Goal: Task Accomplishment & Management: Manage account settings

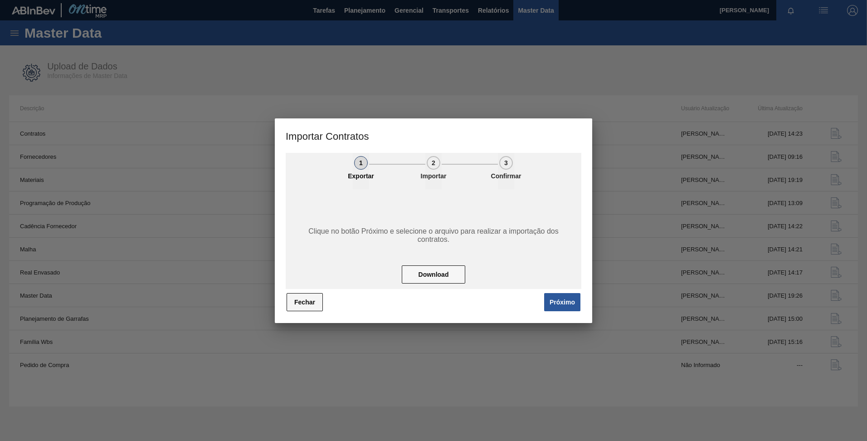
click at [308, 308] on button "Fechar" at bounding box center [304, 302] width 36 height 18
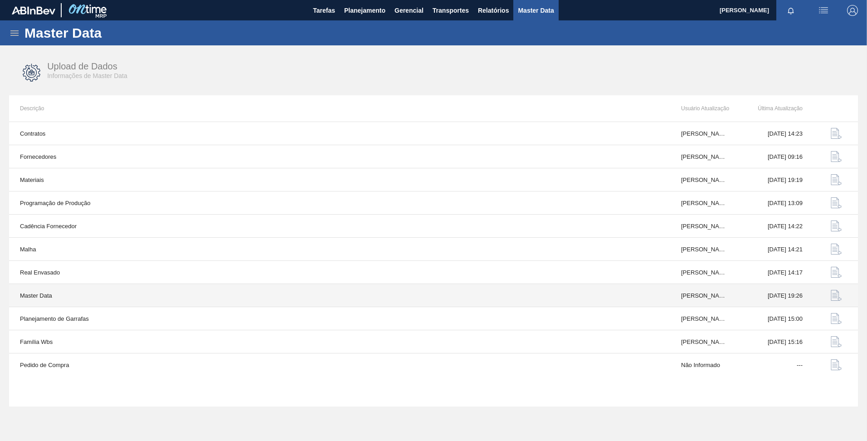
click at [837, 298] on img "button" at bounding box center [835, 295] width 11 height 11
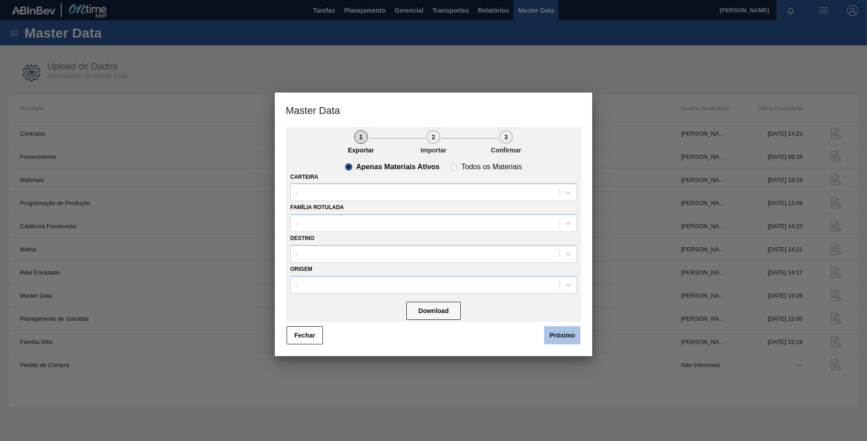
click at [559, 335] on button "Próximo" at bounding box center [562, 335] width 36 height 18
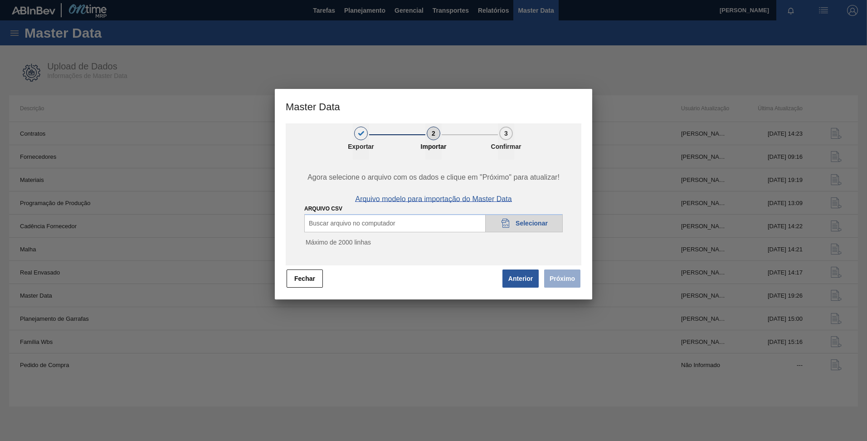
click at [483, 203] on span "Arquivo modelo para importação do Master Data" at bounding box center [433, 199] width 156 height 8
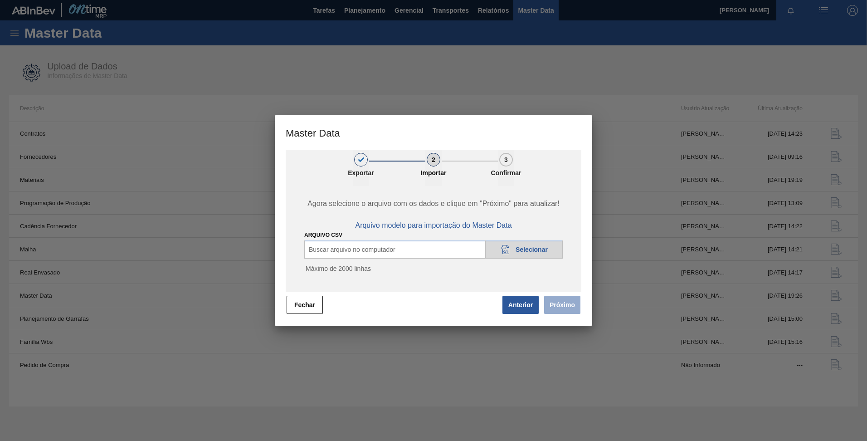
click at [529, 247] on span "Selecionar" at bounding box center [531, 249] width 32 height 7
click at [563, 309] on button "Próximo" at bounding box center [562, 305] width 36 height 18
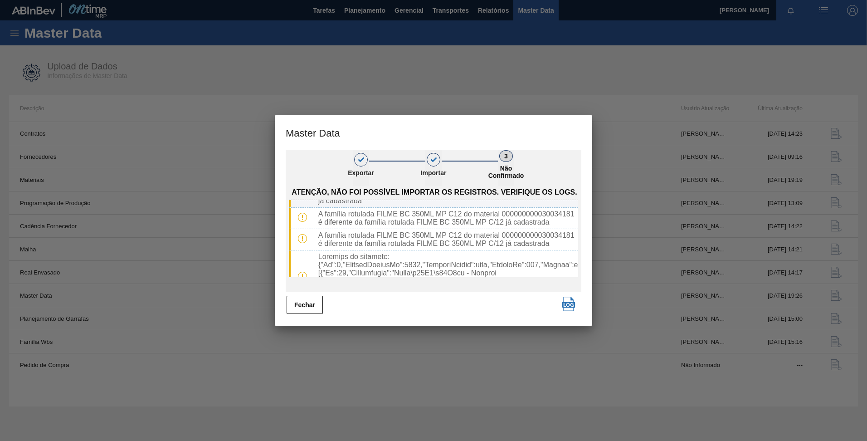
scroll to position [40, 0]
click at [569, 299] on img "button" at bounding box center [568, 303] width 15 height 15
click at [318, 305] on button "Fechar" at bounding box center [304, 305] width 36 height 18
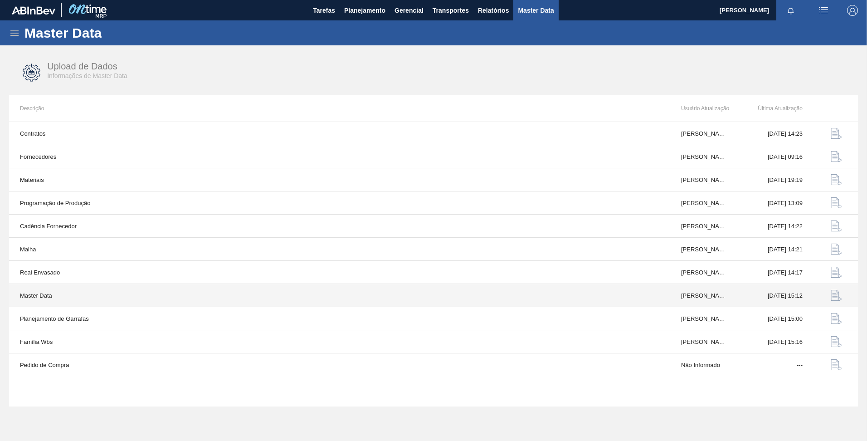
click at [837, 298] on img "button" at bounding box center [835, 295] width 11 height 11
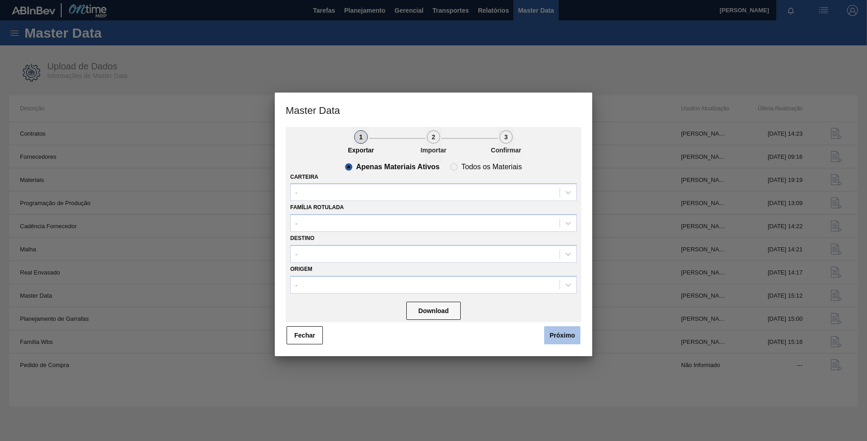
click at [575, 340] on button "Próximo" at bounding box center [562, 335] width 36 height 18
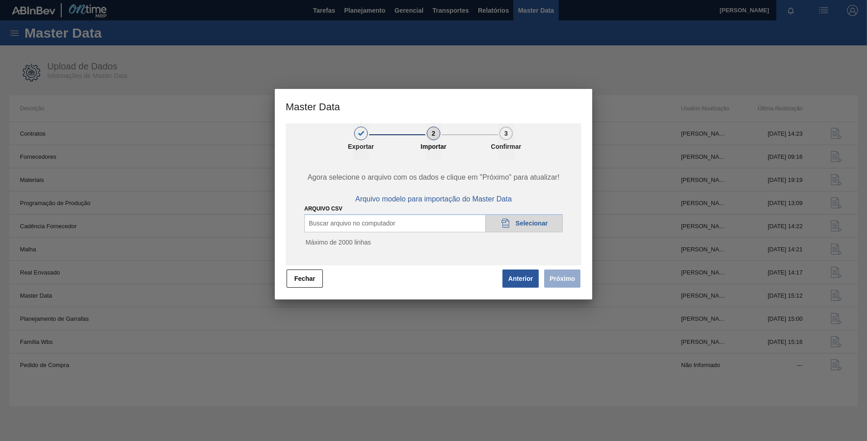
click at [523, 224] on span "Selecionar" at bounding box center [531, 222] width 32 height 7
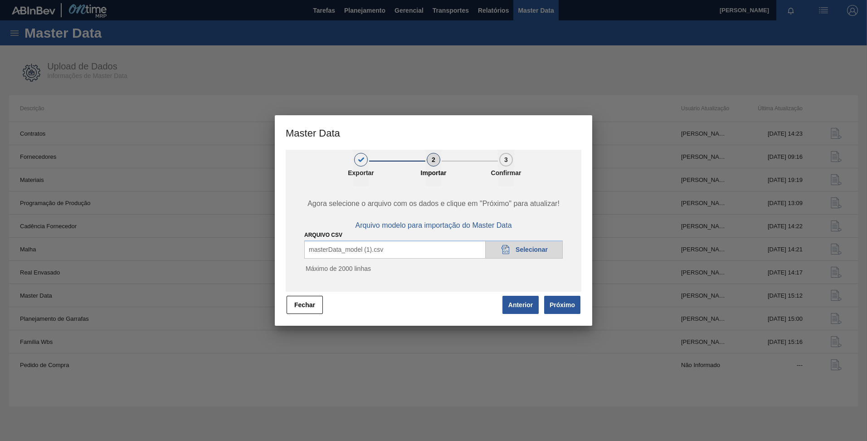
click at [582, 309] on div "1 Exportar 2 Importar 3 Confirmar Agora selecione o arquivo com os dados e cliq…" at bounding box center [433, 238] width 317 height 176
click at [558, 307] on button "Próximo" at bounding box center [562, 305] width 36 height 18
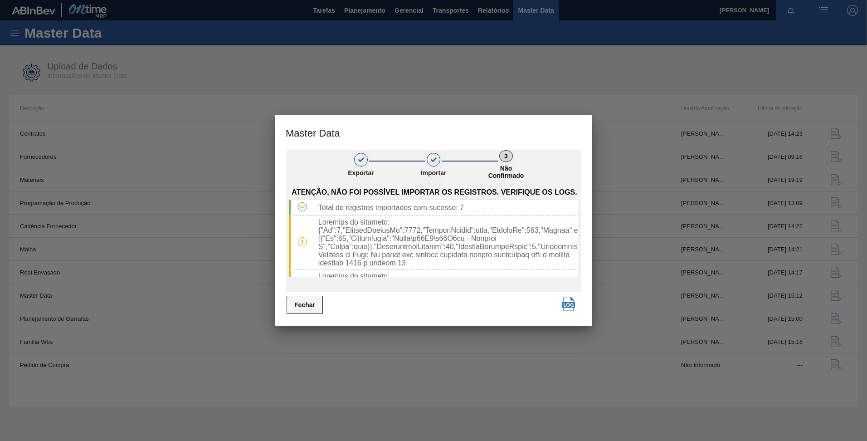
click at [305, 301] on button "Fechar" at bounding box center [304, 305] width 36 height 18
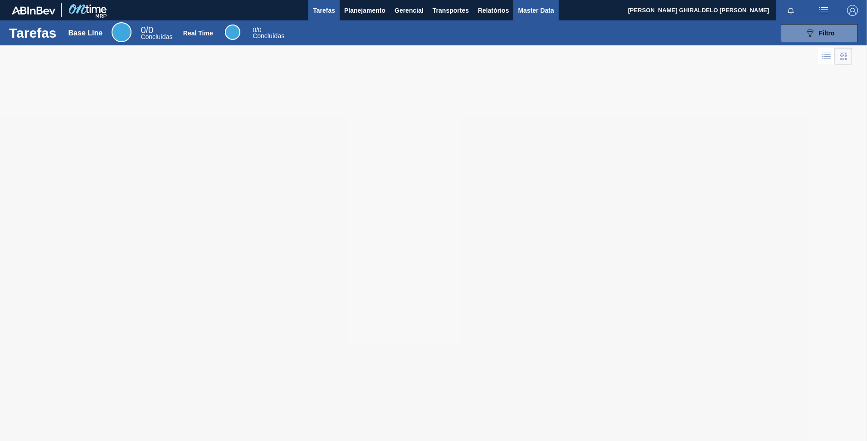
click at [536, 7] on span "Master Data" at bounding box center [536, 10] width 36 height 11
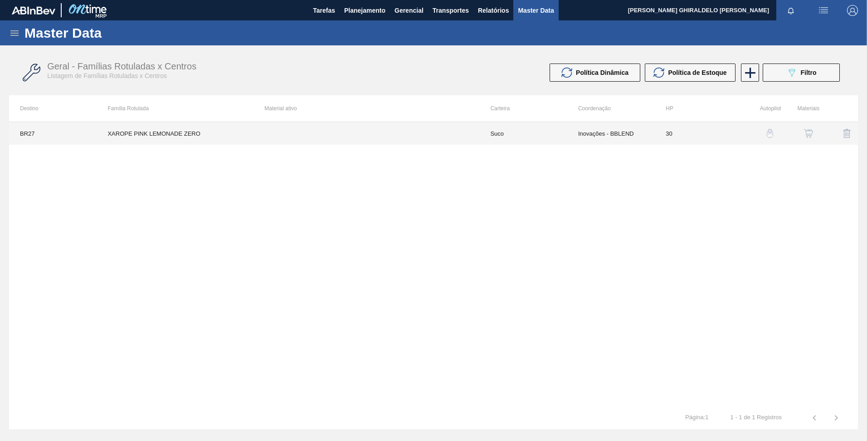
click at [588, 130] on td "Inovações - BBLEND" at bounding box center [610, 133] width 87 height 23
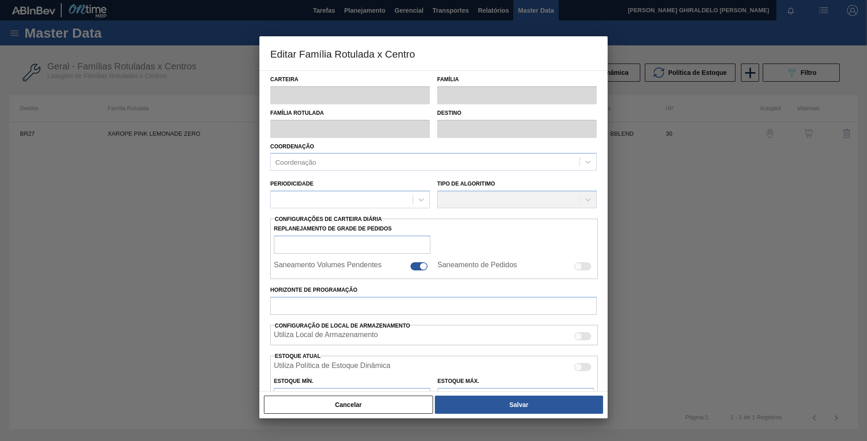
click at [658, 226] on div at bounding box center [433, 220] width 867 height 441
type input "Suco"
type input "XAROPE PINK LEMONADE ZERO"
type input "BR27 - [GEOGRAPHIC_DATA]"
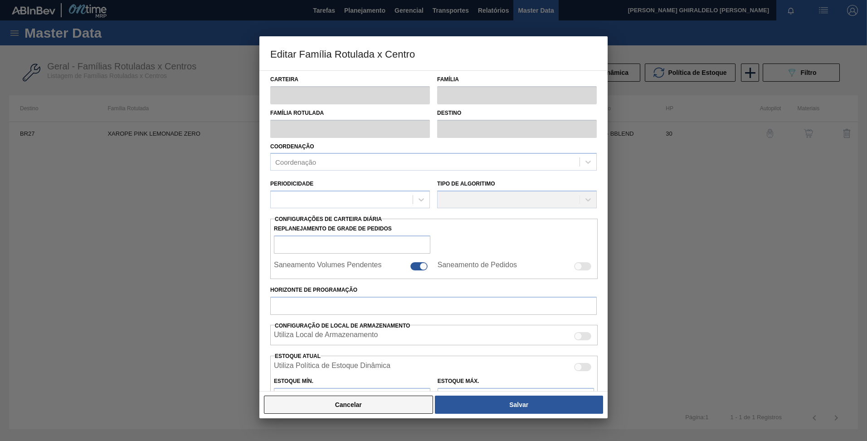
type input "30"
type input "0"
type input "100"
type input "0,000"
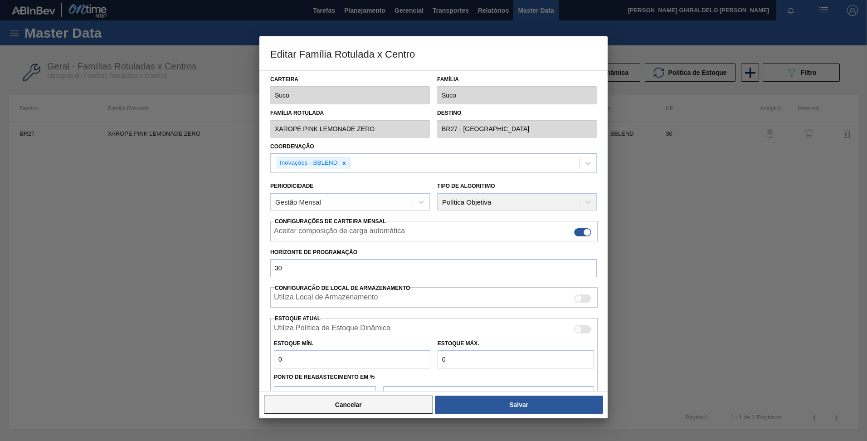
click at [349, 408] on button "Cancelar" at bounding box center [348, 404] width 169 height 18
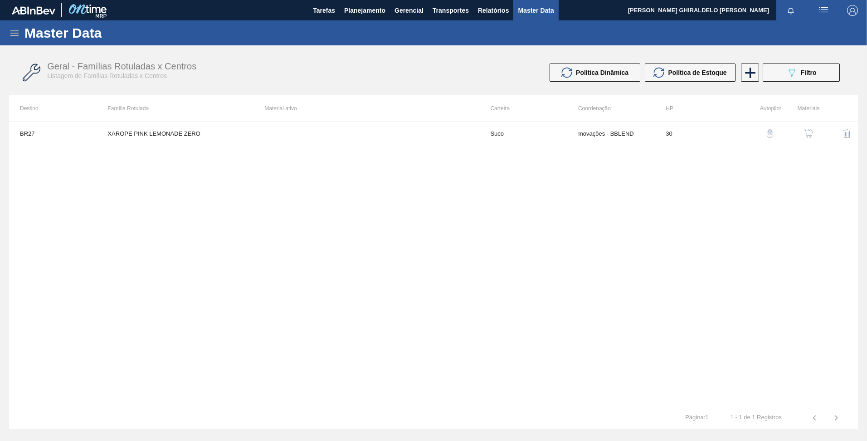
click at [810, 137] on img "button" at bounding box center [808, 133] width 9 height 9
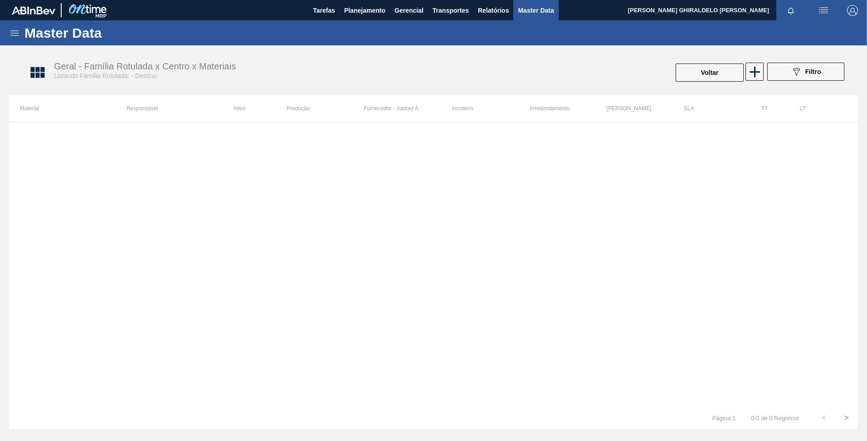
click at [753, 74] on icon at bounding box center [755, 72] width 18 height 18
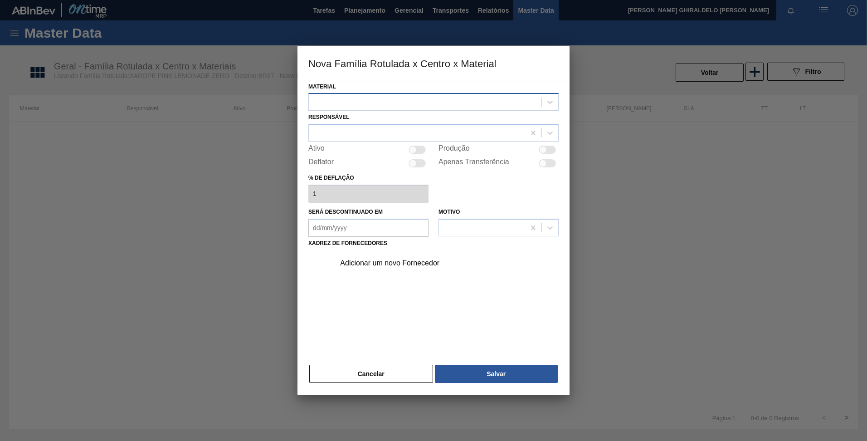
click at [410, 107] on div at bounding box center [425, 102] width 233 height 13
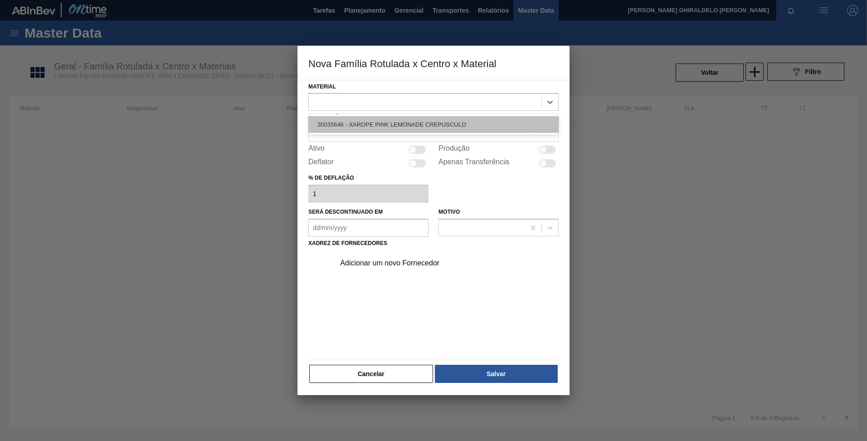
click at [395, 123] on div "30035646 - XAROPE PINK LEMONADE CREPUSCULO" at bounding box center [433, 124] width 250 height 17
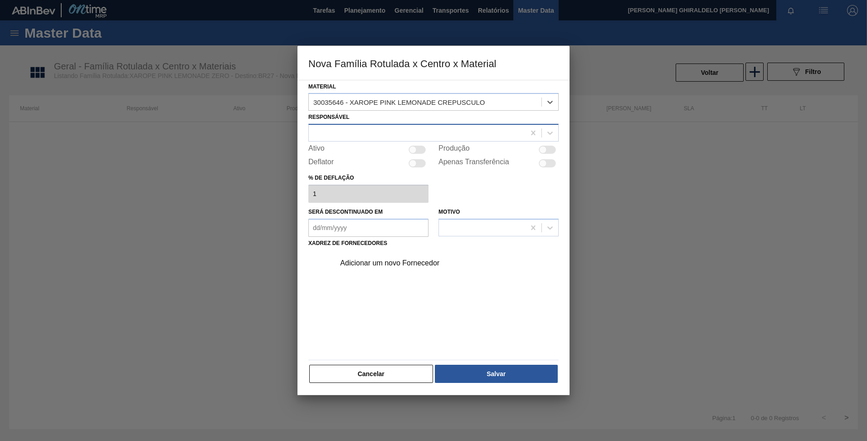
click at [391, 129] on div at bounding box center [417, 132] width 216 height 13
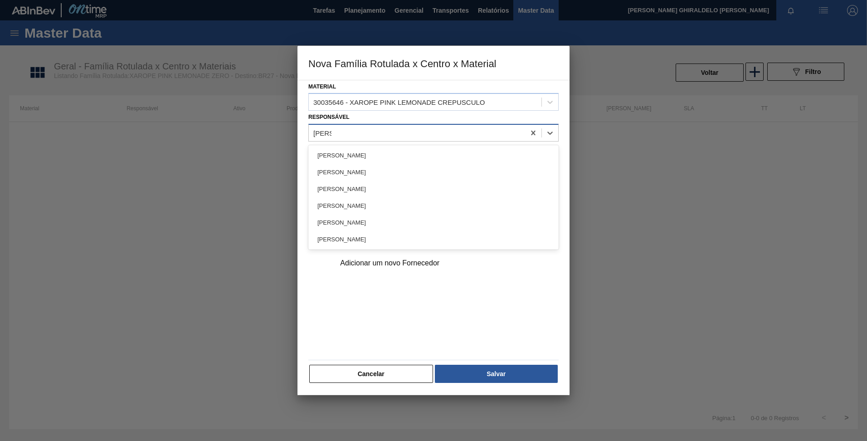
type input "[PERSON_NAME]"
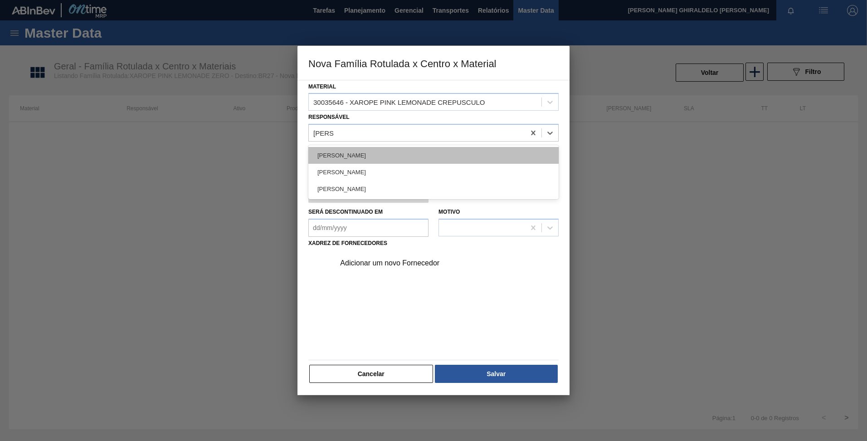
click at [355, 147] on div "[PERSON_NAME]" at bounding box center [433, 155] width 250 height 17
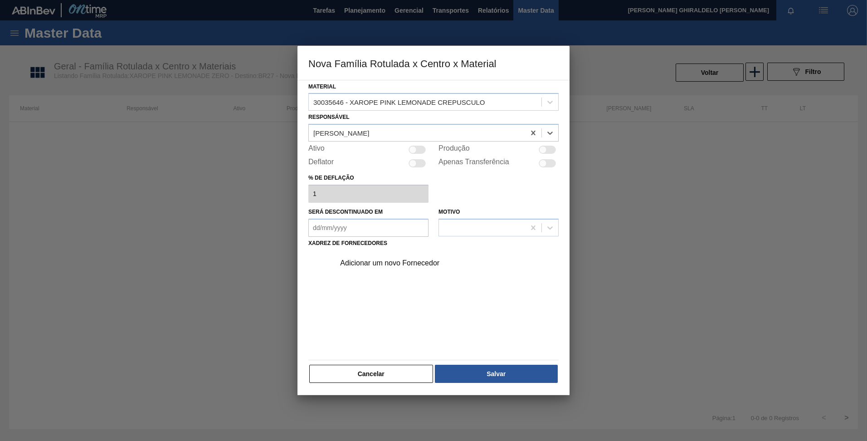
click at [413, 154] on div "Ativo" at bounding box center [368, 149] width 120 height 11
click at [542, 151] on div at bounding box center [543, 150] width 8 height 8
checkbox input "true"
click at [419, 146] on div at bounding box center [416, 150] width 17 height 8
checkbox input "true"
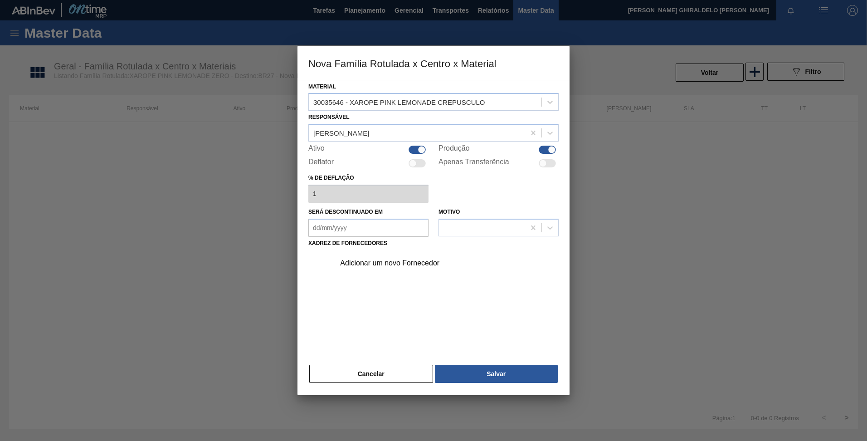
click at [402, 256] on div "Adicionar um novo Fornecedor" at bounding box center [444, 263] width 229 height 23
click at [359, 260] on div "Adicionar um novo Fornecedor" at bounding box center [429, 263] width 178 height 8
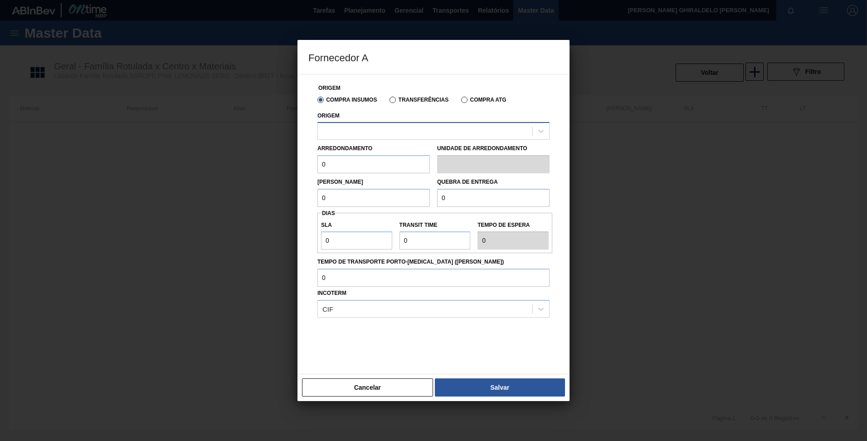
click at [365, 130] on div at bounding box center [425, 131] width 214 height 13
click at [607, 155] on div at bounding box center [433, 220] width 867 height 441
click at [360, 400] on div "Cancelar Salvar" at bounding box center [433, 387] width 272 height 27
click at [359, 391] on button "Cancelar" at bounding box center [367, 387] width 131 height 18
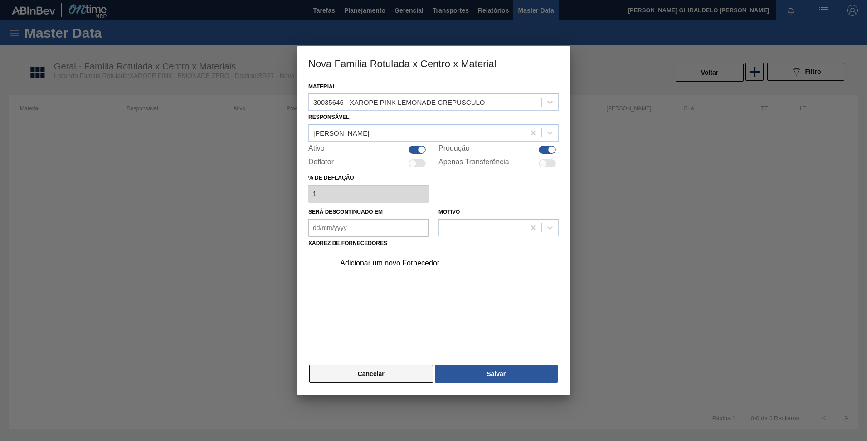
click at [354, 367] on button "Cancelar" at bounding box center [371, 373] width 124 height 18
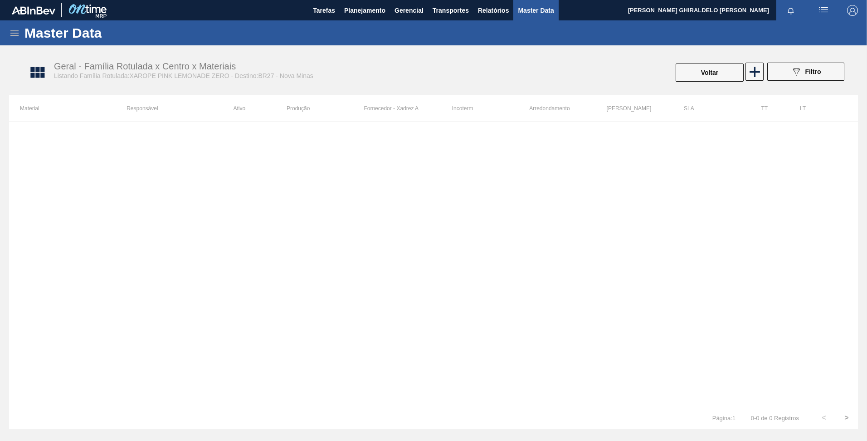
click at [7, 41] on div "Master Data" at bounding box center [433, 32] width 867 height 25
click at [12, 32] on icon at bounding box center [14, 33] width 11 height 11
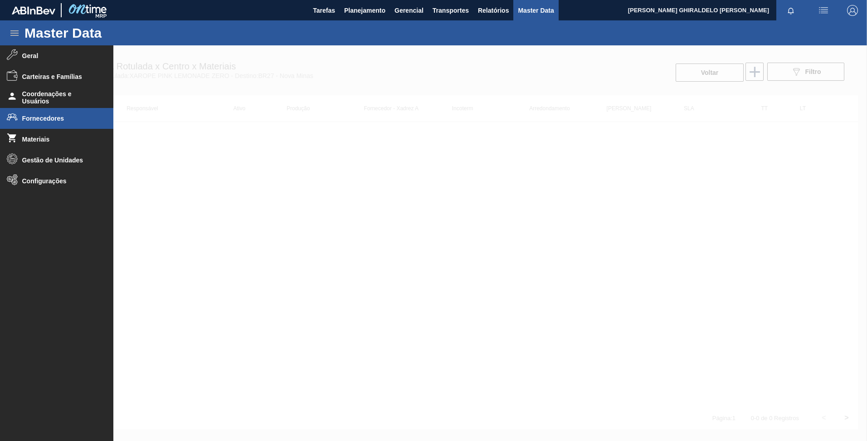
click at [48, 121] on span "Fornecedores" at bounding box center [59, 118] width 75 height 7
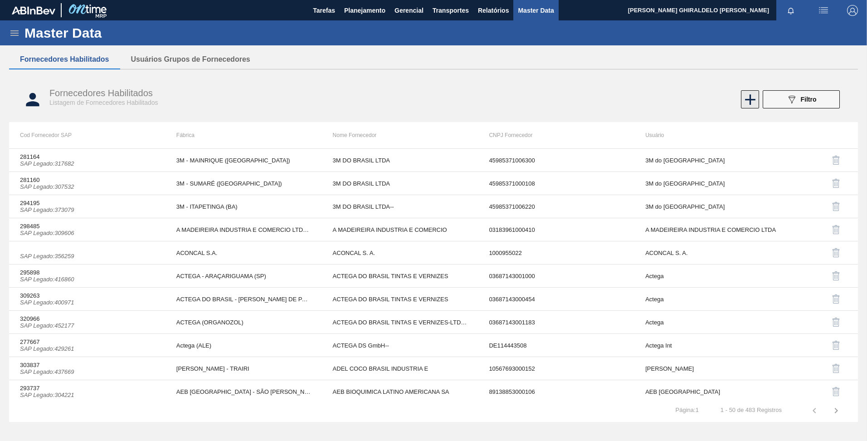
click at [745, 103] on icon at bounding box center [750, 100] width 18 height 18
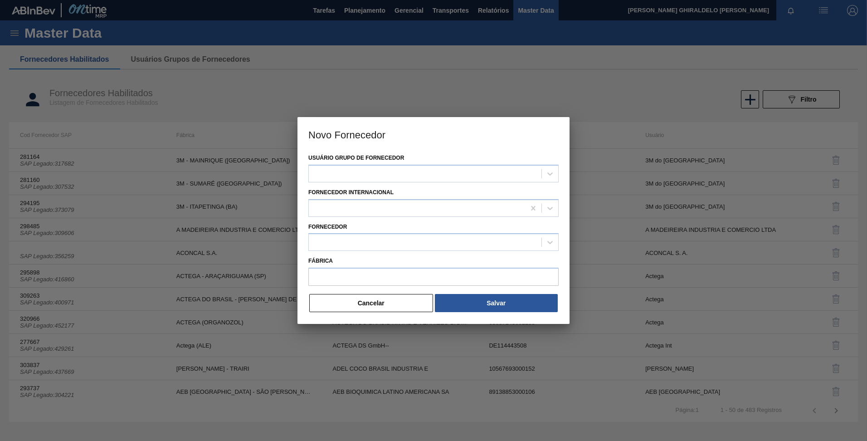
click at [431, 164] on div "Usuário Grupo de Fornecedor" at bounding box center [433, 166] width 250 height 31
click at [432, 169] on div at bounding box center [425, 173] width 233 height 13
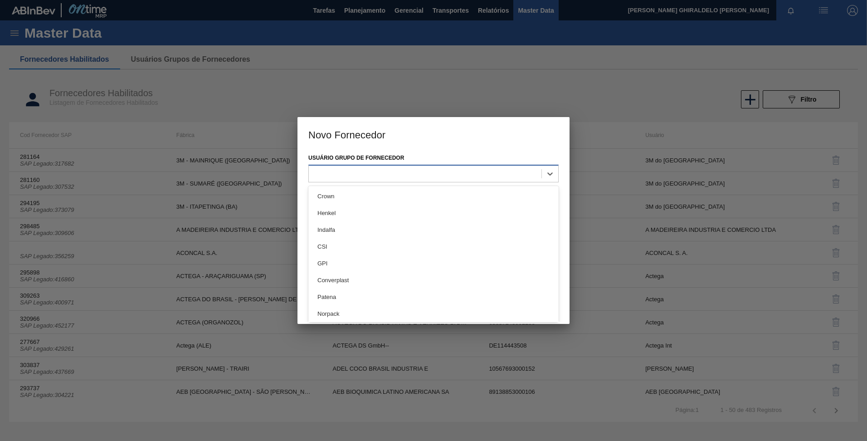
click at [432, 169] on div at bounding box center [425, 173] width 233 height 13
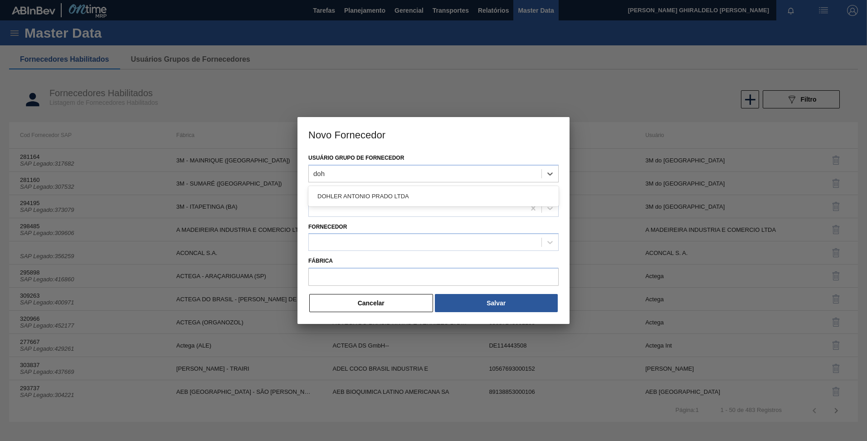
type Fornecedor "doh"
type Fornecedor "dohler america"
click at [388, 306] on button "Cancelar" at bounding box center [371, 303] width 124 height 18
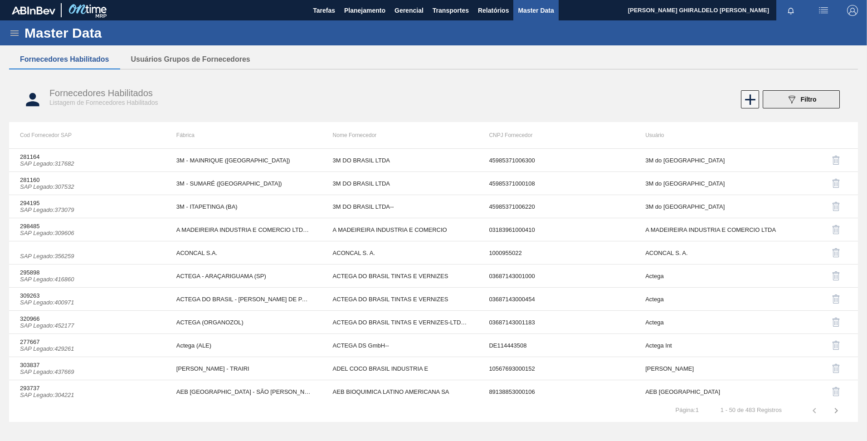
click at [770, 97] on button "089F7B8B-B2A5-4AFE-B5C0-19BA573D28AC Filtro" at bounding box center [800, 99] width 77 height 18
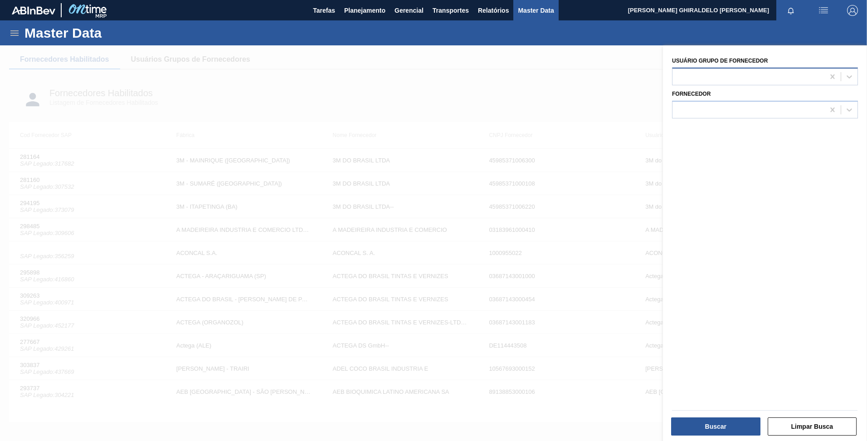
click at [724, 79] on div at bounding box center [748, 76] width 152 height 13
type Fornecedor "dohle"
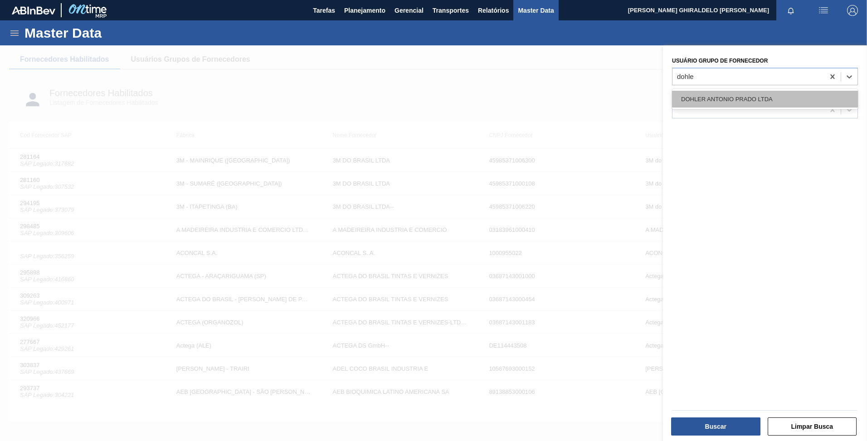
click at [727, 97] on div "DOHLER ANTONIO PRADO LTDA" at bounding box center [765, 99] width 186 height 17
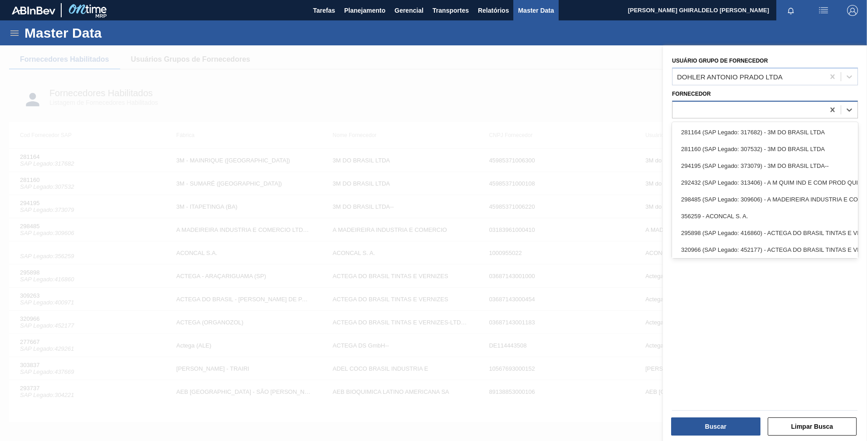
click at [729, 113] on div at bounding box center [748, 109] width 152 height 13
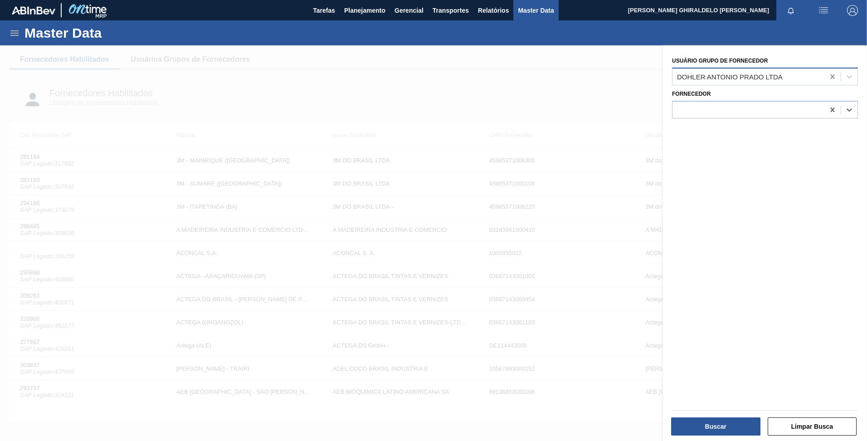
click at [825, 82] on div at bounding box center [832, 76] width 16 height 16
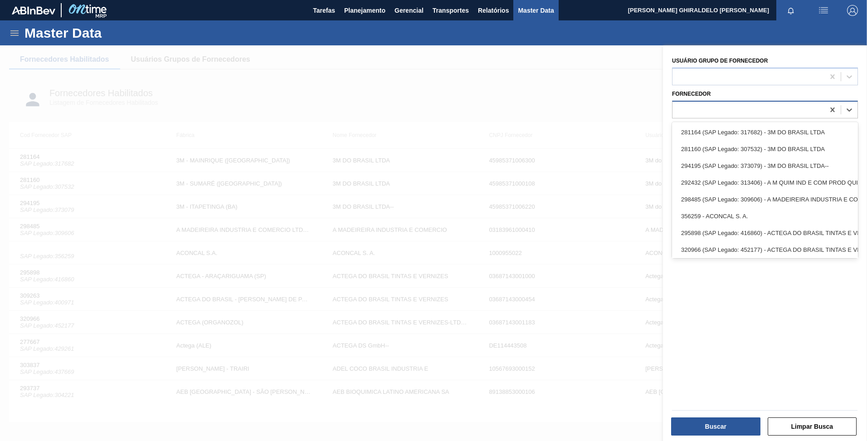
click at [739, 115] on div at bounding box center [748, 109] width 152 height 13
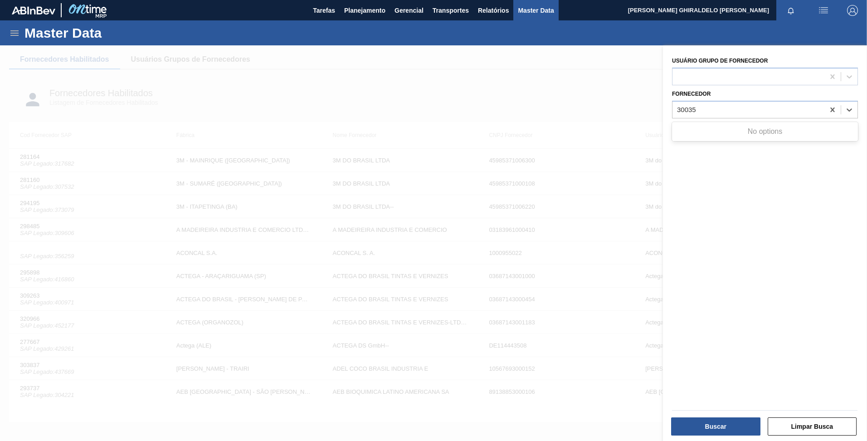
type input "30035"
click at [599, 92] on div at bounding box center [433, 265] width 867 height 441
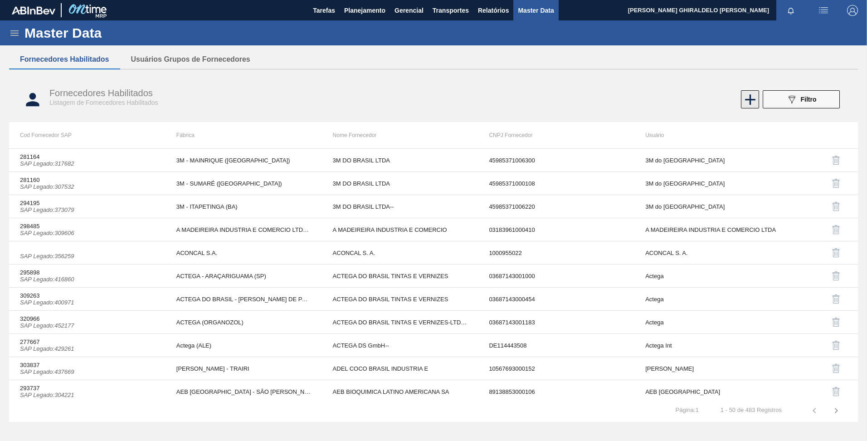
click at [743, 97] on icon at bounding box center [750, 100] width 18 height 18
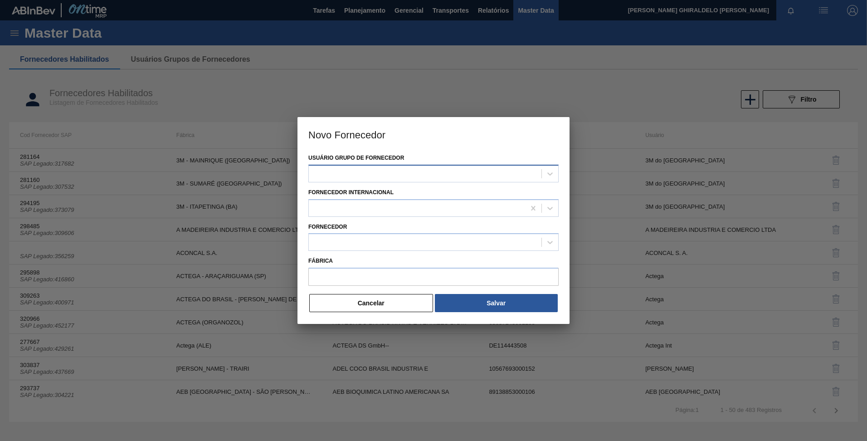
click at [361, 178] on div at bounding box center [425, 173] width 233 height 13
type Fornecedor "dohler"
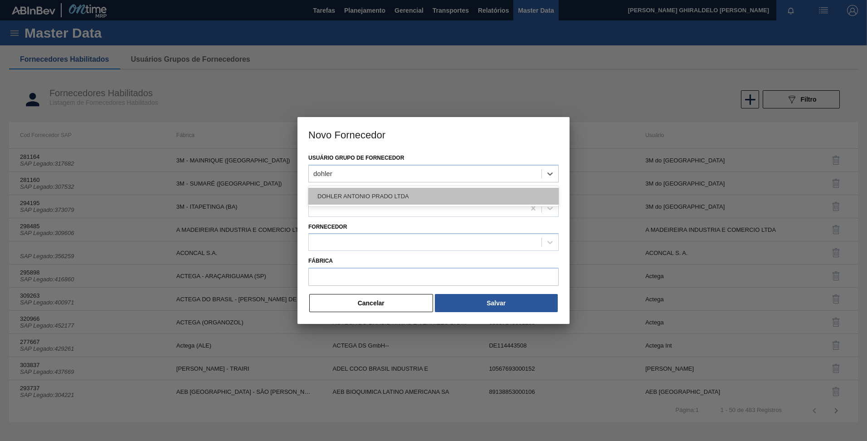
click at [369, 194] on div "DOHLER ANTONIO PRADO LTDA" at bounding box center [433, 196] width 250 height 17
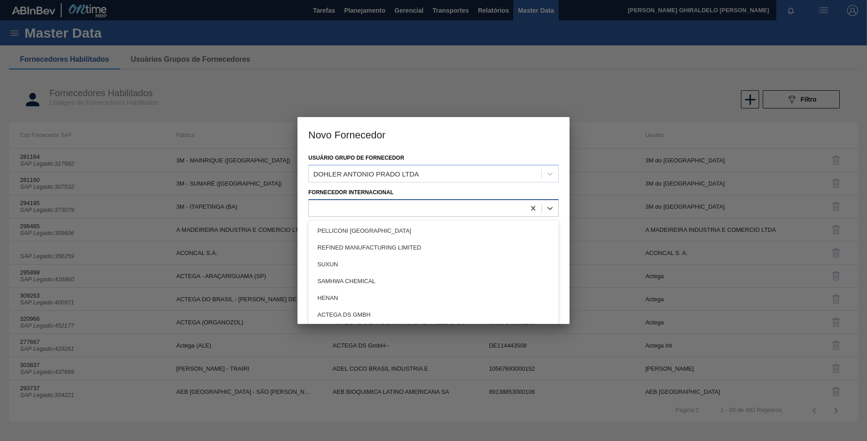
click at [376, 201] on div at bounding box center [433, 208] width 250 height 18
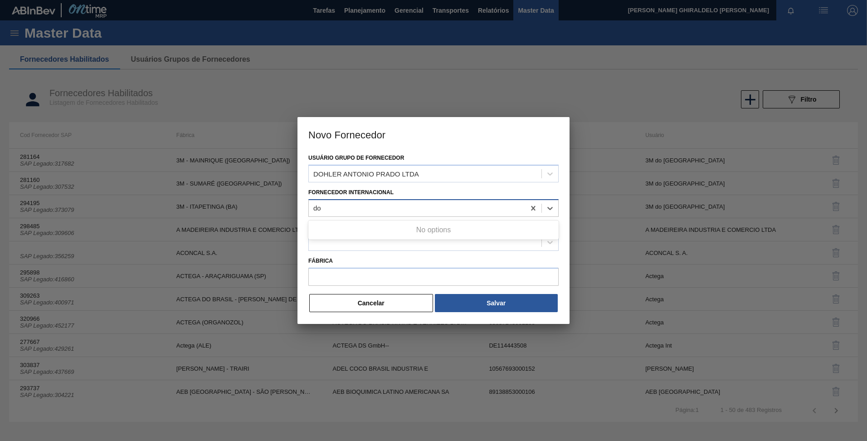
type Internacional "d"
click at [295, 239] on div at bounding box center [433, 220] width 867 height 441
click at [350, 243] on div at bounding box center [425, 242] width 233 height 13
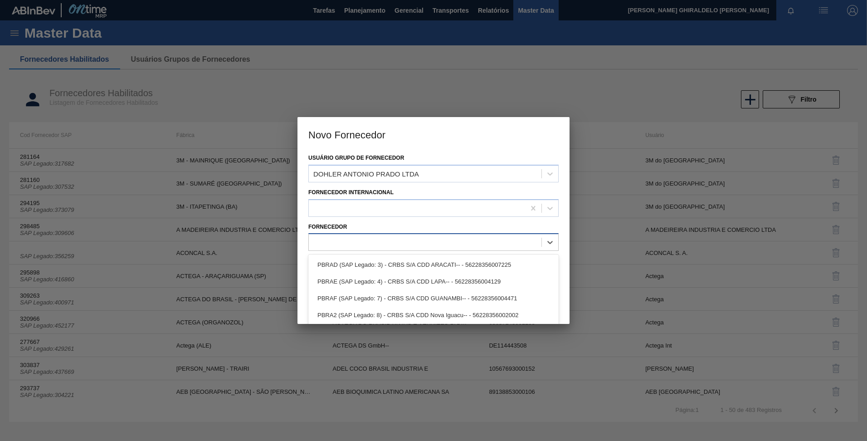
click at [350, 243] on div at bounding box center [425, 242] width 233 height 13
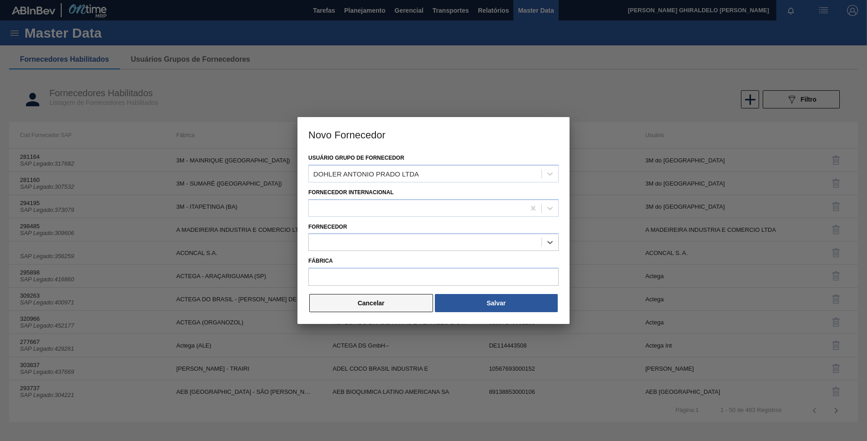
click at [381, 301] on button "Cancelar" at bounding box center [371, 303] width 124 height 18
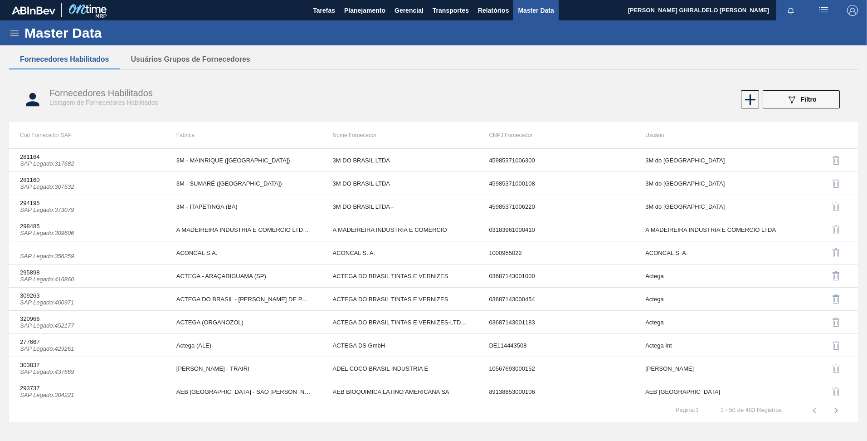
click at [8, 31] on div "Master Data" at bounding box center [433, 32] width 867 height 25
click at [10, 39] on div "Master Data" at bounding box center [433, 32] width 867 height 25
click at [10, 33] on icon at bounding box center [14, 32] width 8 height 5
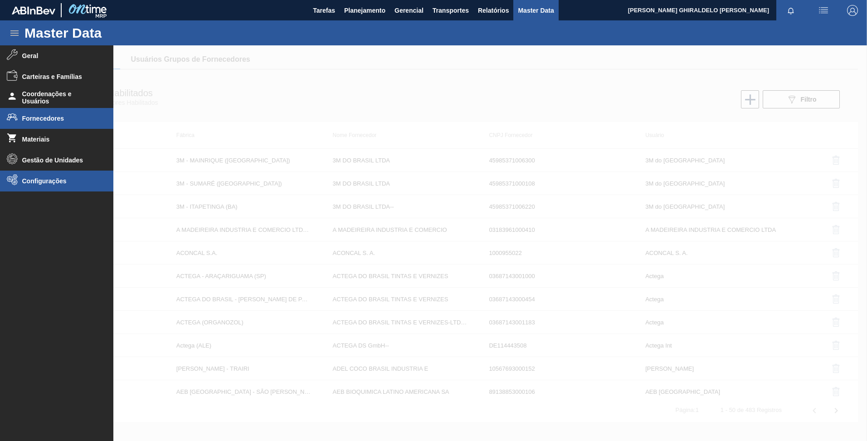
click at [48, 178] on span "Configurações" at bounding box center [59, 180] width 75 height 7
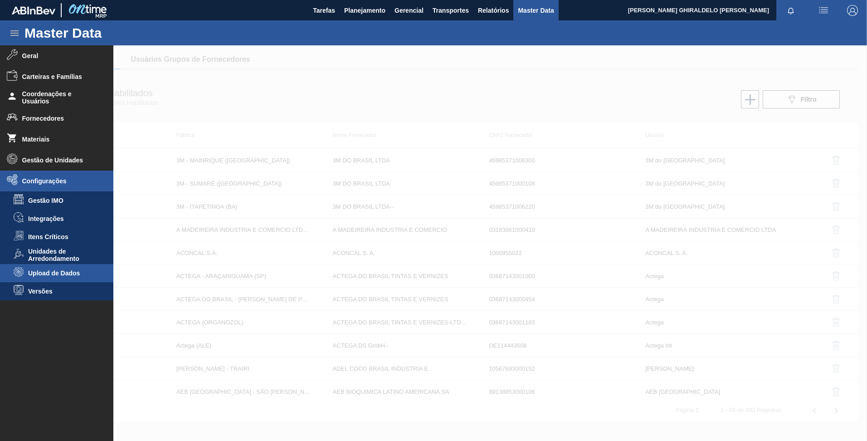
click at [63, 273] on span "Upload de Dados" at bounding box center [63, 272] width 70 height 7
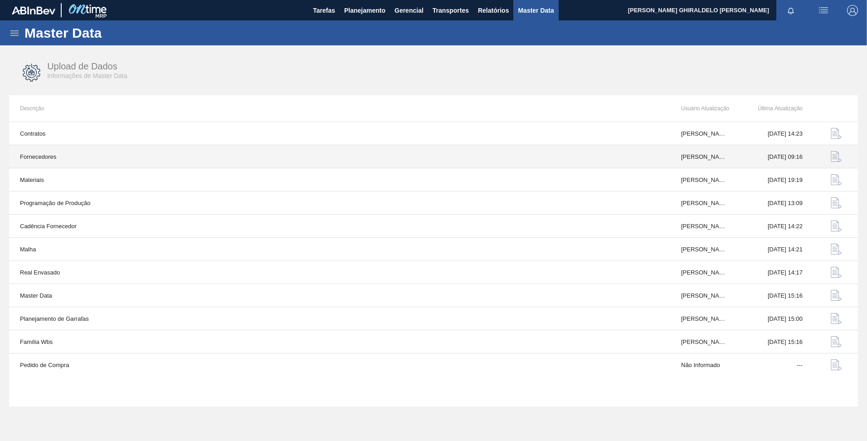
click at [834, 161] on img "button" at bounding box center [835, 156] width 11 height 11
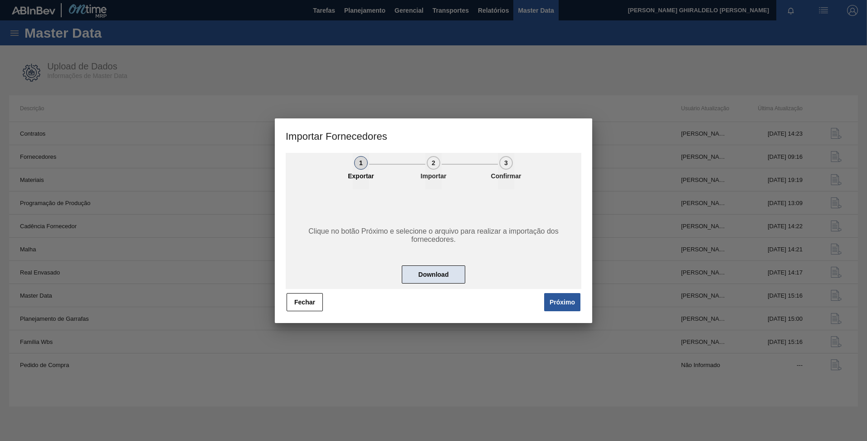
click at [427, 274] on button "Download" at bounding box center [433, 274] width 63 height 18
click at [306, 306] on button "Fechar" at bounding box center [304, 302] width 36 height 18
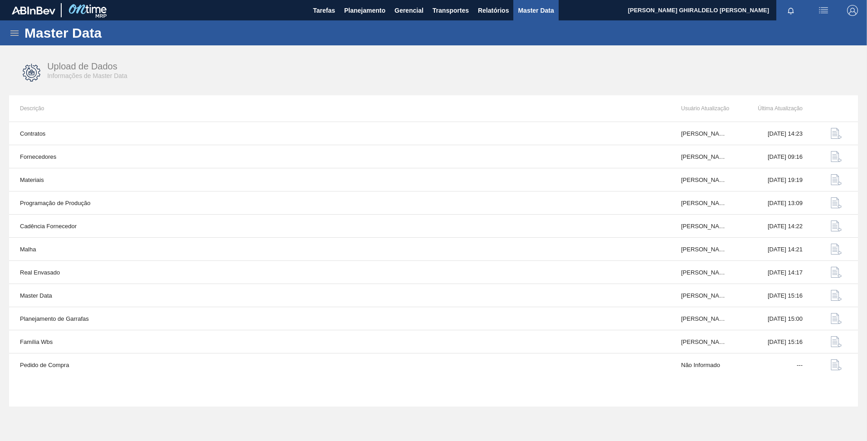
click at [4, 35] on div "Master Data" at bounding box center [433, 32] width 867 height 25
click at [16, 29] on icon at bounding box center [14, 33] width 11 height 11
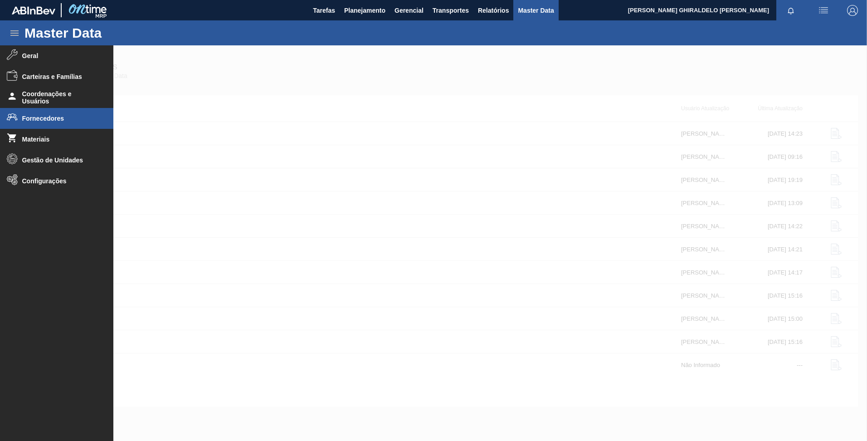
click at [53, 125] on li "Fornecedores" at bounding box center [56, 118] width 113 height 21
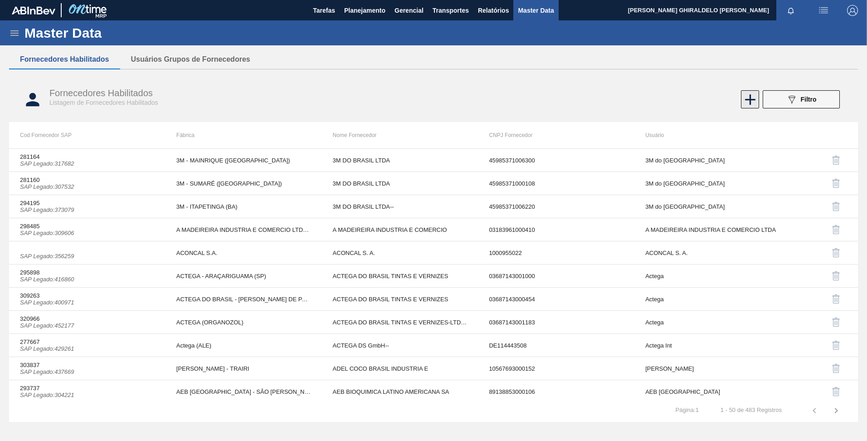
click at [757, 97] on icon at bounding box center [750, 100] width 18 height 18
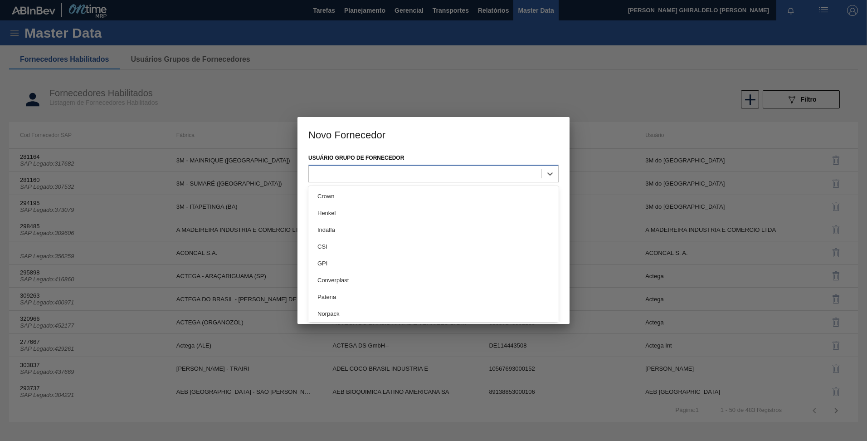
click at [398, 177] on div at bounding box center [425, 173] width 233 height 13
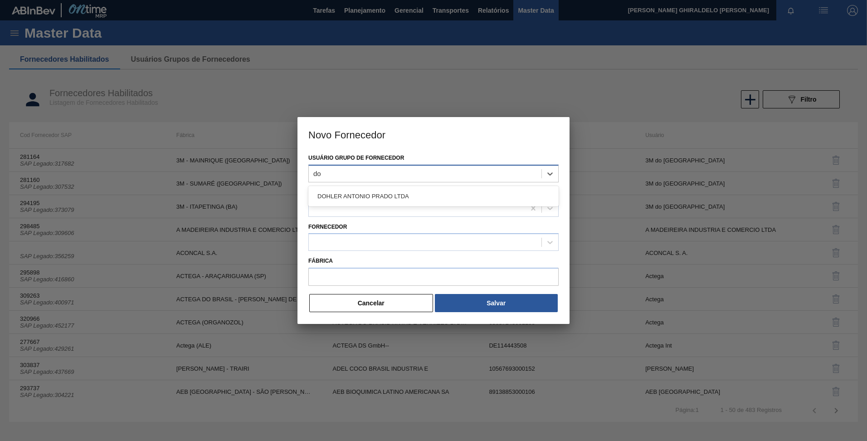
type Fornecedor "d"
type Fornecedor "Dohler America Latina"
click at [392, 173] on Fornecedor "DOHLER AMERICA LATICA LT" at bounding box center [361, 174] width 96 height 8
type Fornecedor "DOHLER AMERICA LATINA LT"
click at [399, 218] on div "Fornecedor Internacional" at bounding box center [433, 203] width 250 height 34
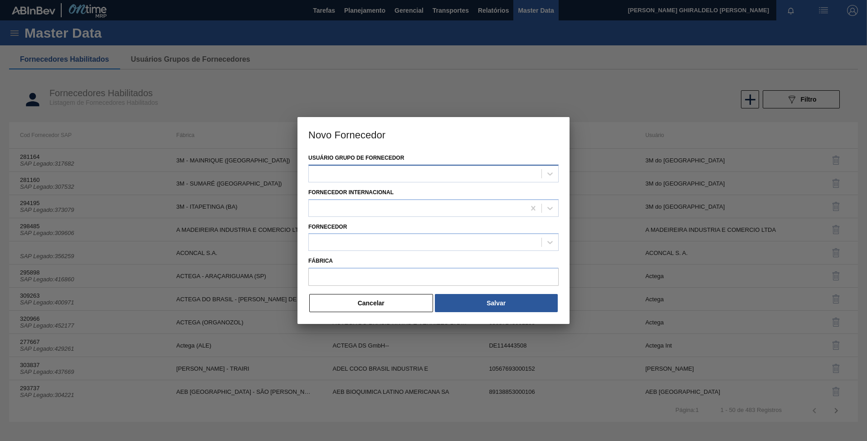
click at [380, 176] on div at bounding box center [425, 173] width 233 height 13
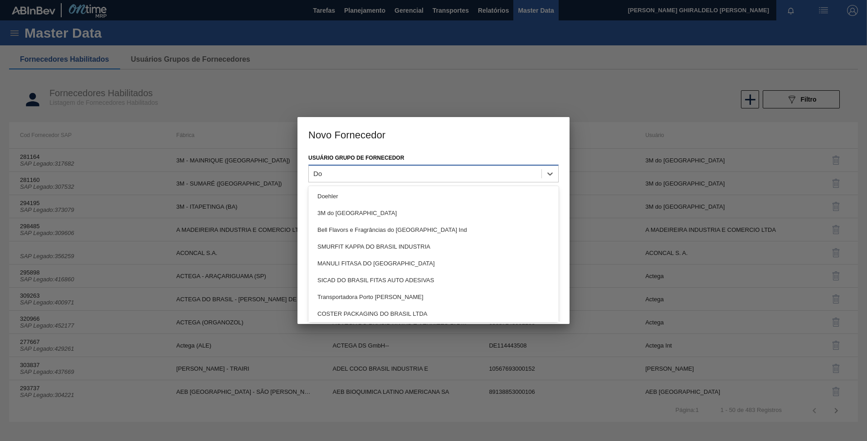
type Fornecedor "Doh"
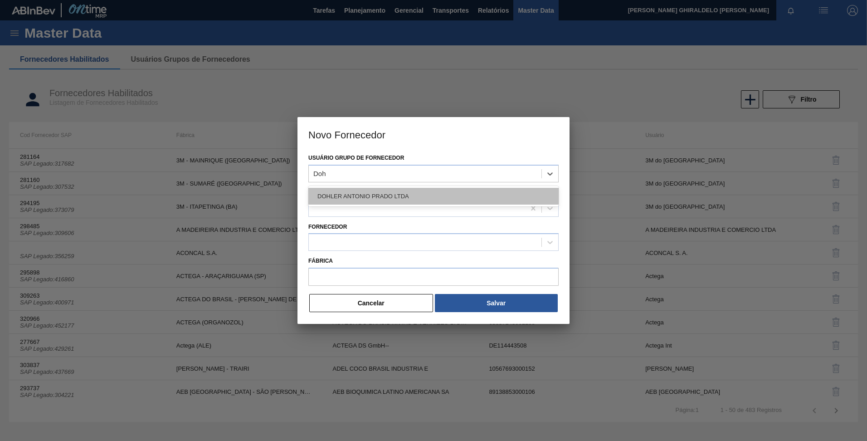
click at [380, 199] on div "DOHLER ANTONIO PRADO LTDA" at bounding box center [433, 196] width 250 height 17
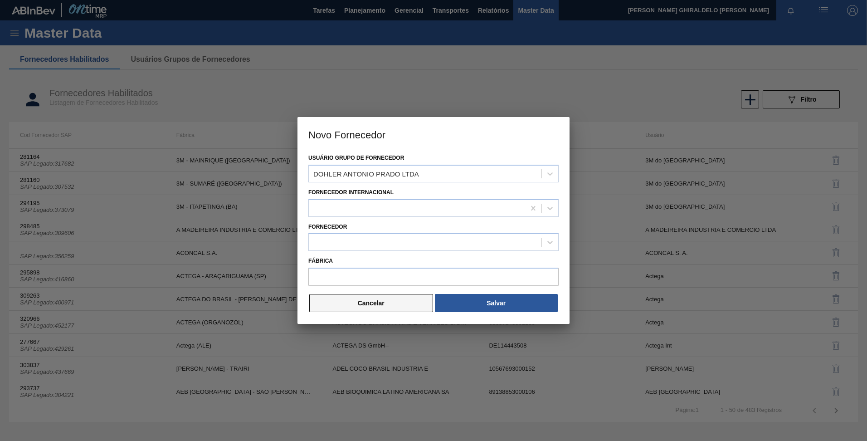
click at [357, 298] on button "Cancelar" at bounding box center [371, 303] width 124 height 18
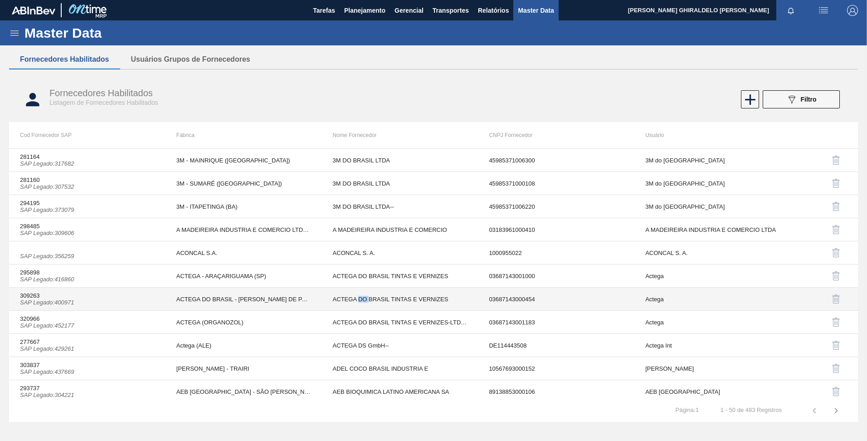
click at [357, 298] on td "ACTEGA DO BRASIL TINTAS E VERNIZES" at bounding box center [400, 298] width 156 height 23
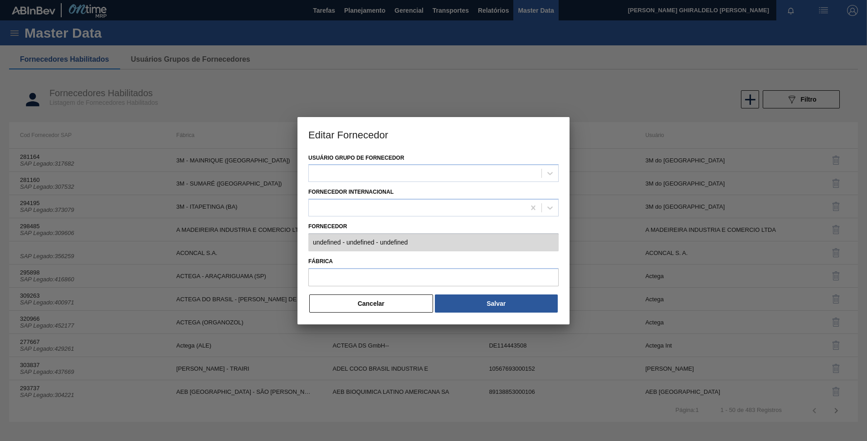
type input "309263 (SAP Legado: 400971) - ACTEGA DO BRASIL TINTAS E VERNIZES - 036871430004…"
type input "ACTEGA DO BRASIL - [PERSON_NAME] DE PARNAIBA"
drag, startPoint x: 357, startPoint y: 298, endPoint x: 367, endPoint y: 300, distance: 10.2
click at [367, 300] on button "Cancelar" at bounding box center [371, 303] width 124 height 18
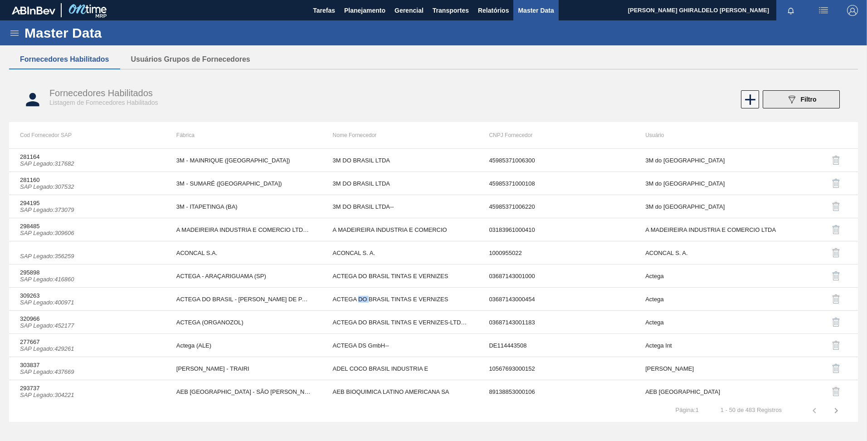
click at [804, 97] on span "Filtro" at bounding box center [809, 99] width 16 height 7
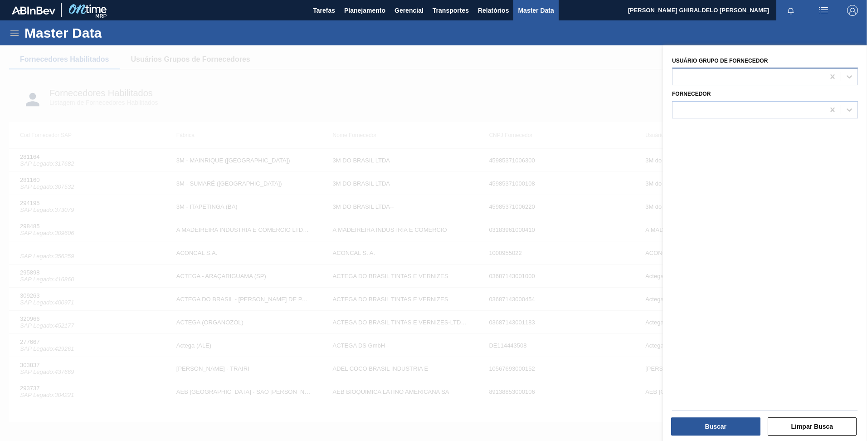
click at [704, 68] on div at bounding box center [765, 77] width 186 height 18
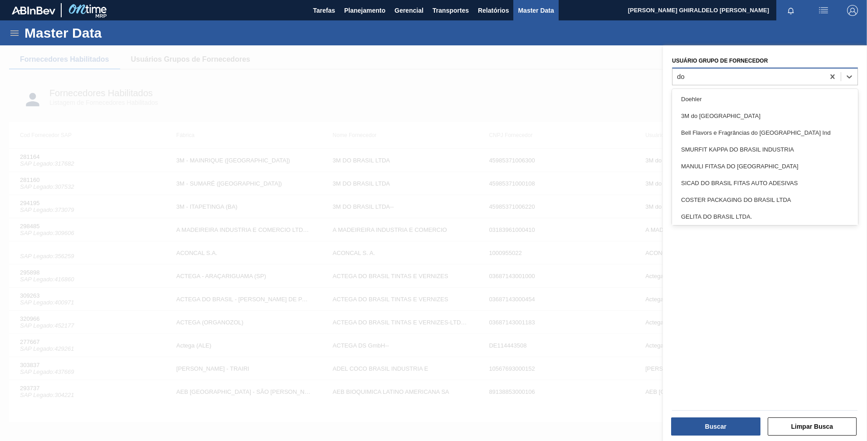
type Fornecedor "doh"
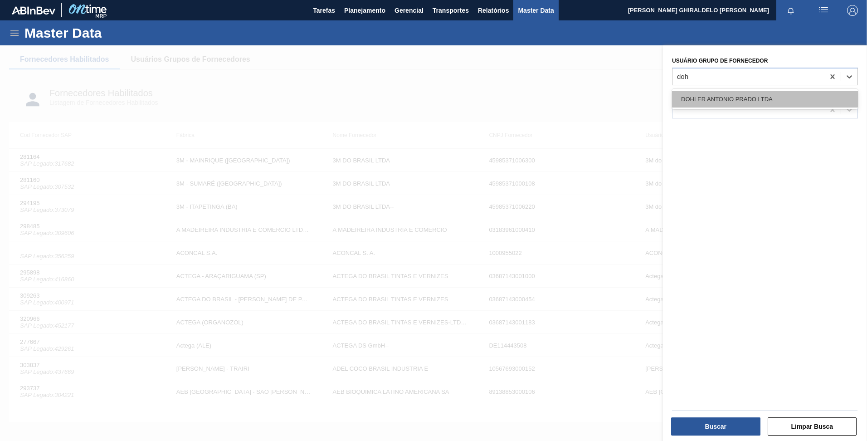
click at [694, 104] on div "DOHLER ANTONIO PRADO LTDA" at bounding box center [765, 99] width 186 height 17
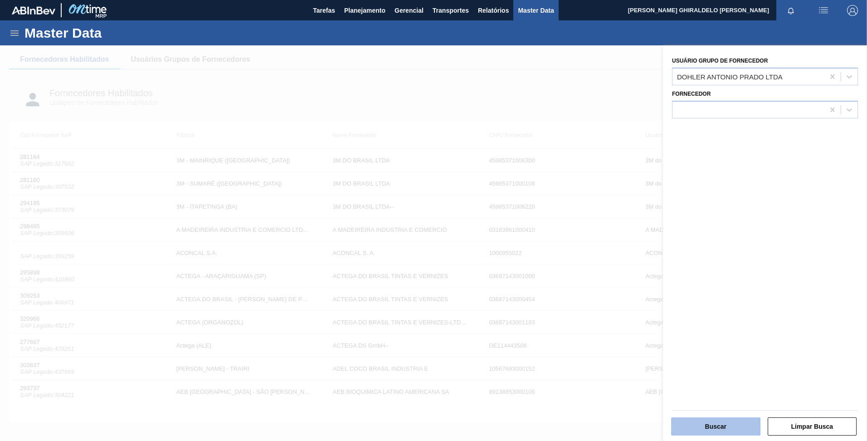
click at [705, 419] on button "Buscar" at bounding box center [715, 426] width 89 height 18
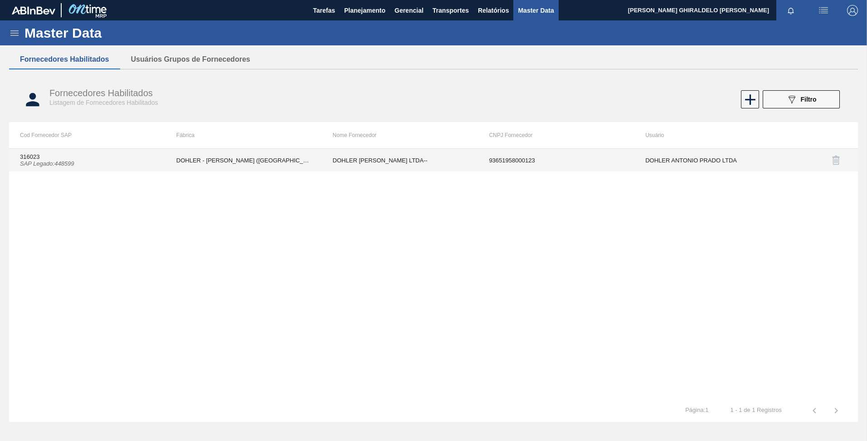
click at [419, 157] on td "DOHLER [PERSON_NAME] LTDA--" at bounding box center [400, 160] width 156 height 23
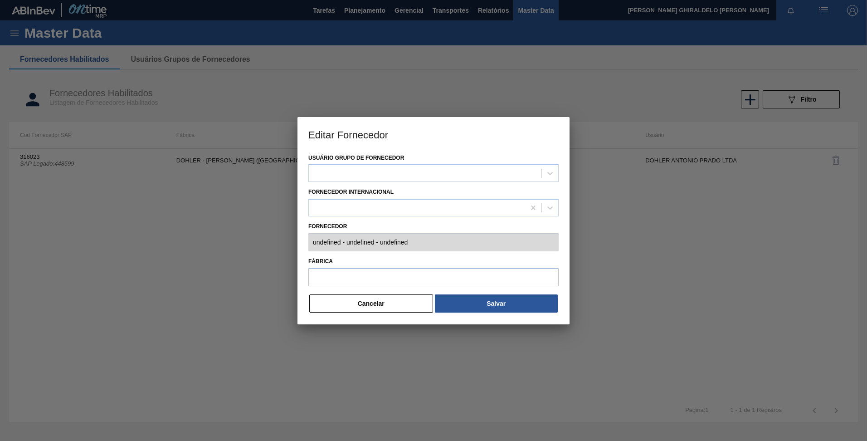
type input "316023 (SAP Legado: 448599) - DOHLER [PERSON_NAME] LTDA-- - 93651958000123"
type input "DOHLER - [PERSON_NAME] ([GEOGRAPHIC_DATA])"
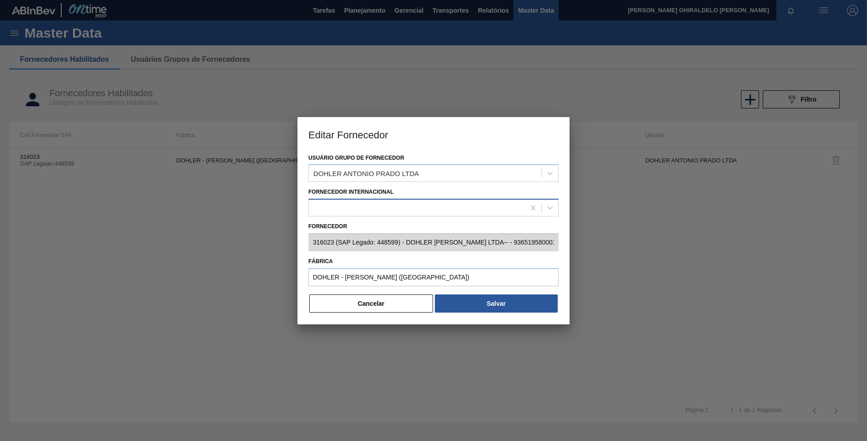
click at [331, 210] on div at bounding box center [417, 207] width 216 height 13
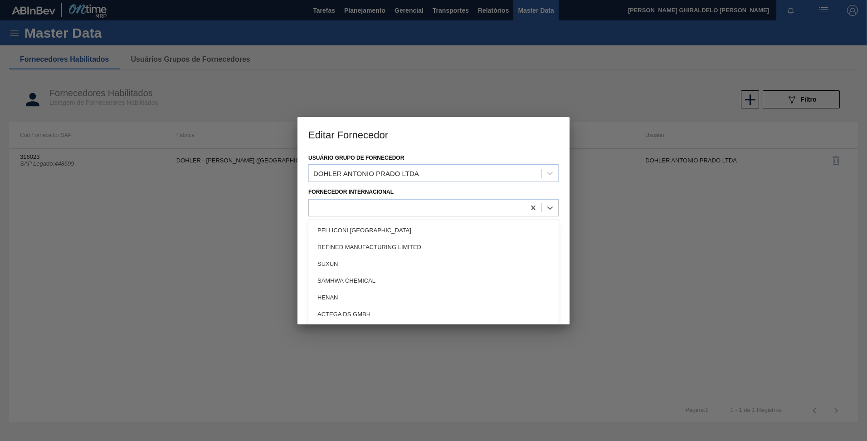
click at [204, 222] on div at bounding box center [433, 220] width 867 height 441
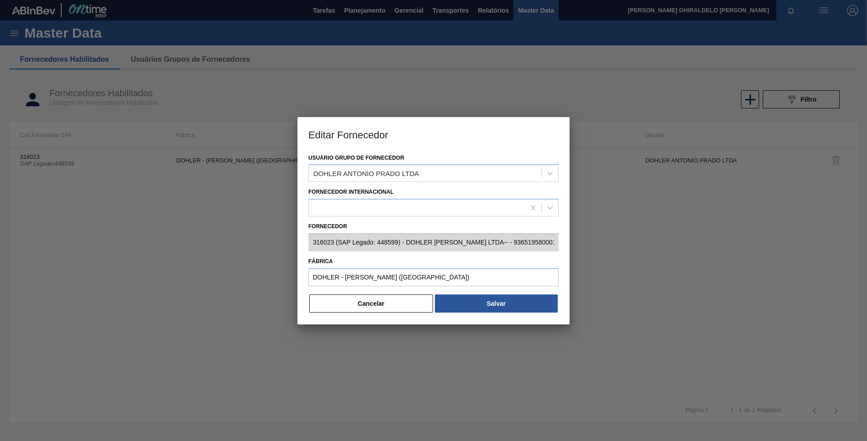
click at [350, 292] on div at bounding box center [433, 292] width 250 height 4
click at [364, 304] on button "Cancelar" at bounding box center [371, 303] width 124 height 18
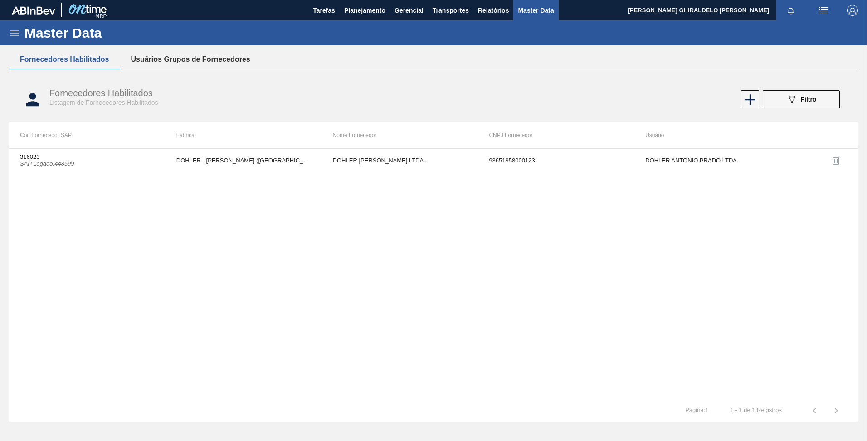
click at [186, 66] on button "Usuários Grupos de Fornecedores" at bounding box center [190, 59] width 141 height 19
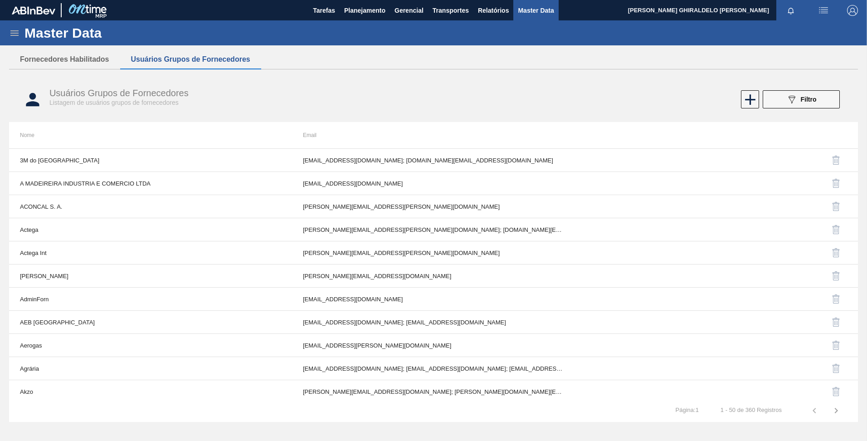
click at [17, 30] on icon at bounding box center [14, 33] width 11 height 11
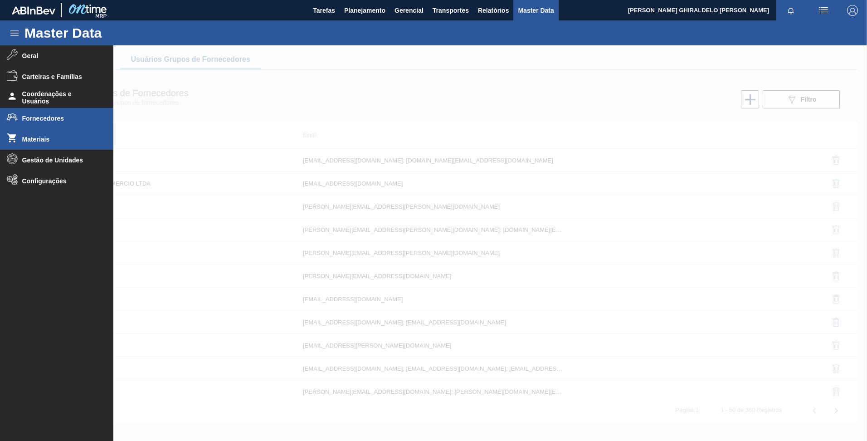
click at [47, 145] on li "Materiais" at bounding box center [56, 139] width 113 height 21
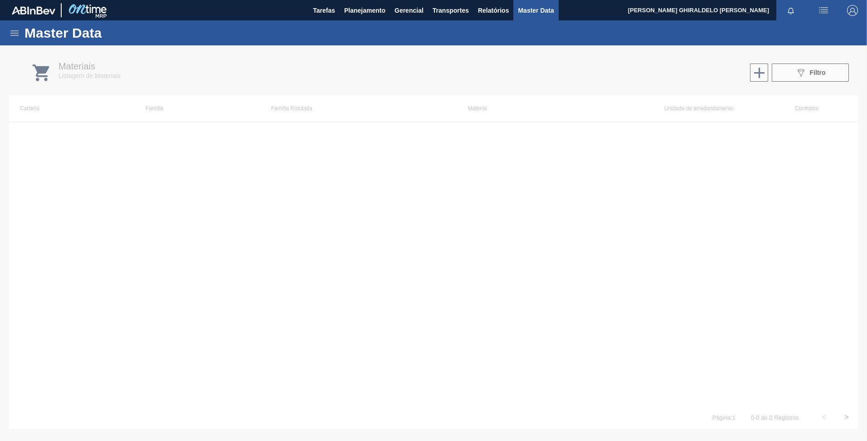
click at [787, 78] on div at bounding box center [433, 242] width 867 height 395
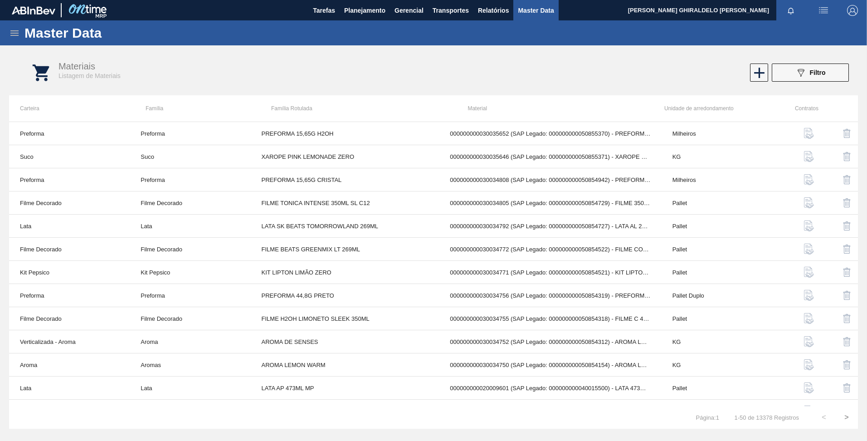
click at [787, 78] on button "089F7B8B-B2A5-4AFE-B5C0-19BA573D28AC Filtro" at bounding box center [809, 72] width 77 height 18
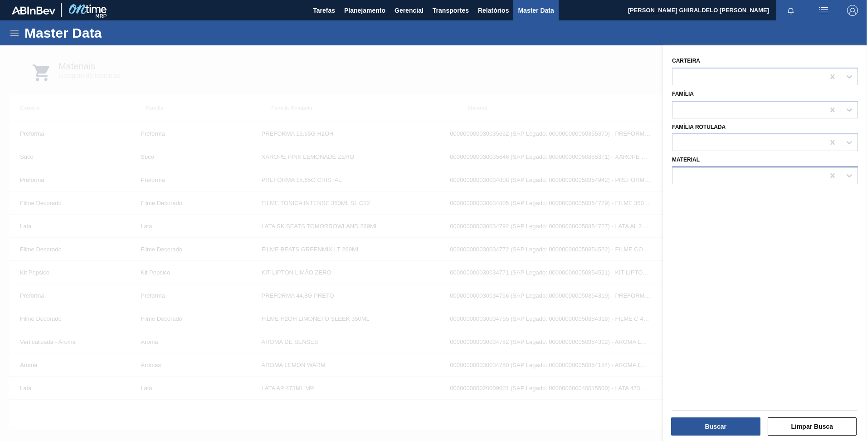
click at [730, 173] on div at bounding box center [748, 175] width 152 height 13
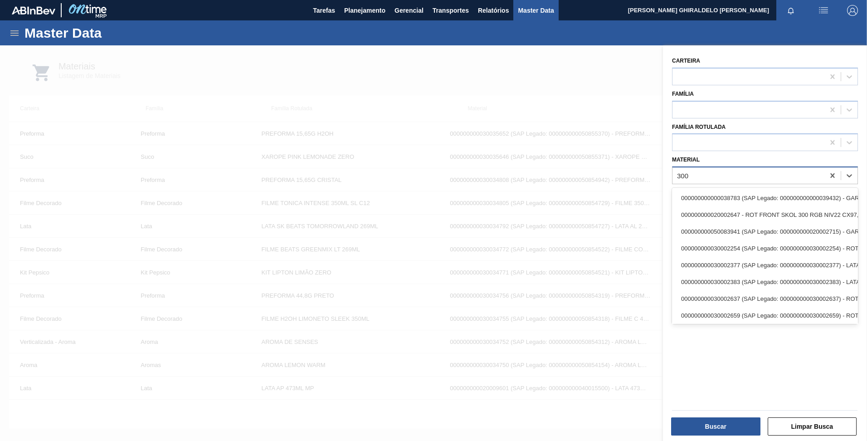
type input "300"
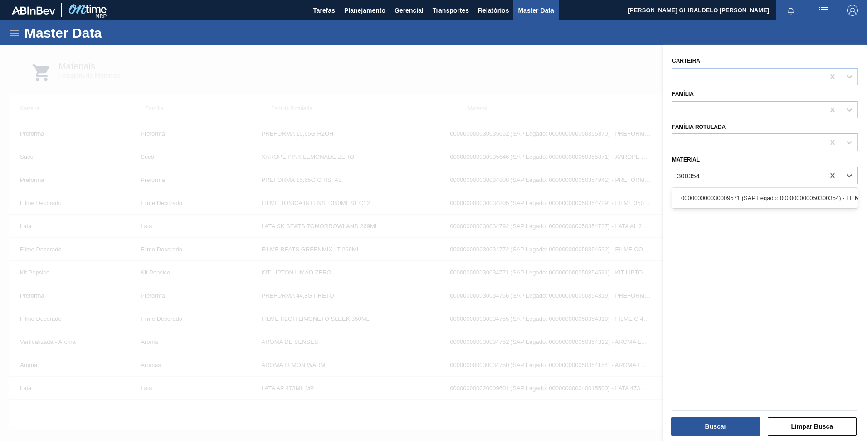
type input "300354"
type input "30035646"
click at [727, 200] on div "000000000030035646 (SAP Legado: 000000000050855371) - XAROPE PINK LEMONADE CREP…" at bounding box center [765, 197] width 186 height 17
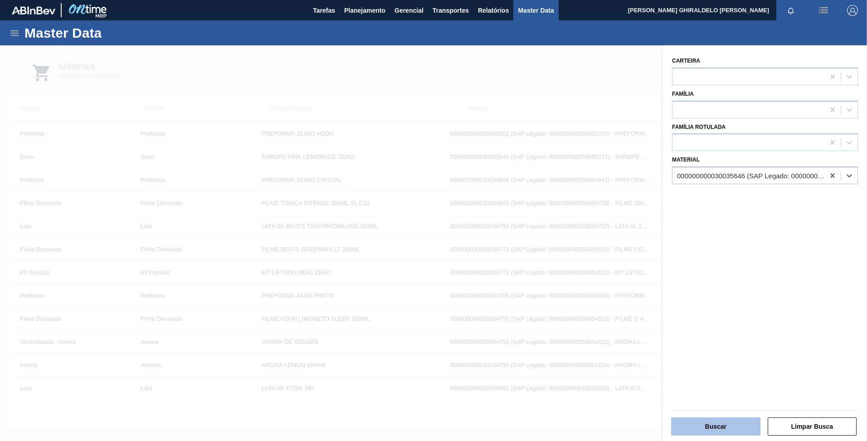
click at [714, 419] on button "Buscar" at bounding box center [715, 426] width 89 height 18
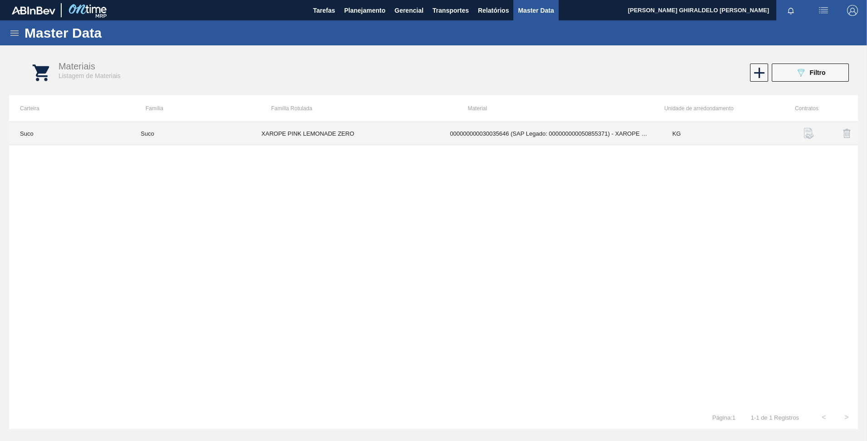
click at [422, 140] on td "XAROPE PINK LEMONADE ZERO" at bounding box center [345, 133] width 189 height 23
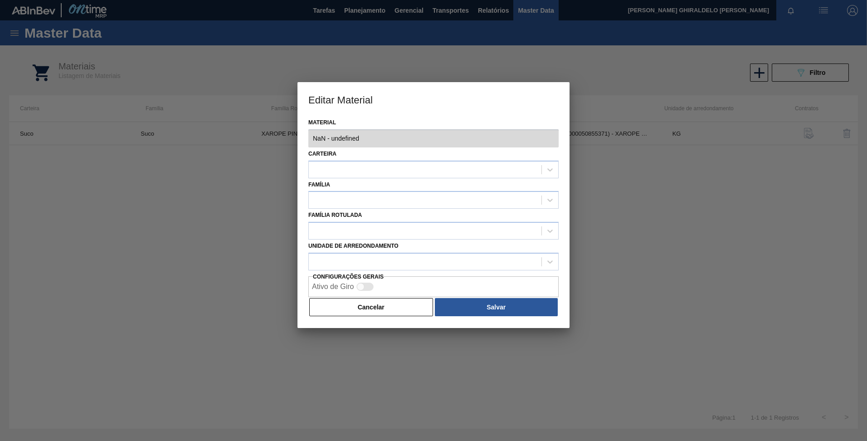
type input "30035646 - 000000000030035646 (SAP Legado: 000000000050855371) - XAROPE PINK LE…"
click at [553, 175] on div at bounding box center [550, 169] width 16 height 16
click at [301, 218] on div "Material 30035646 - 000000000030035646 (SAP Legado: 000000000050855371) - XAROP…" at bounding box center [433, 222] width 272 height 212
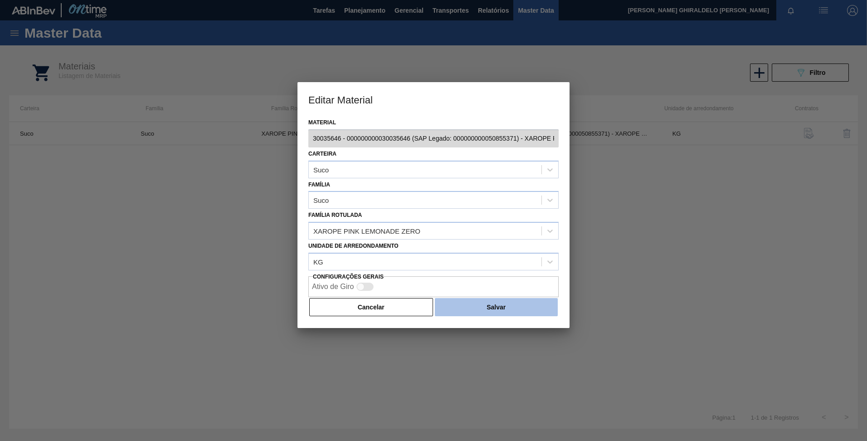
click at [500, 308] on button "Salvar" at bounding box center [496, 307] width 123 height 18
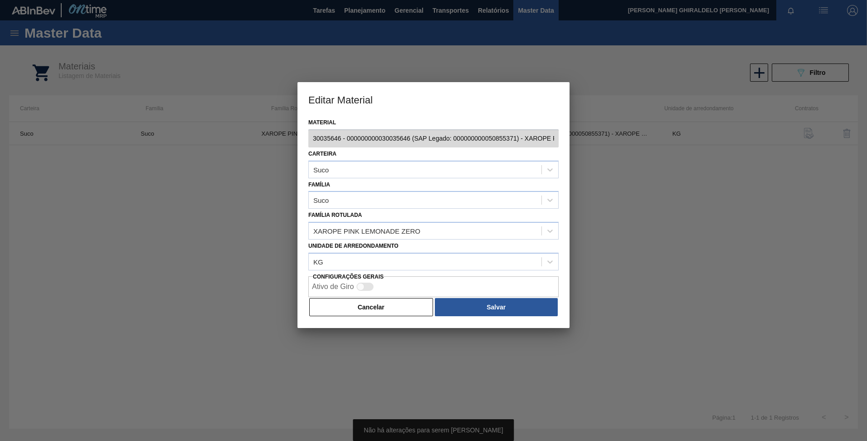
click at [366, 323] on div "Material 30035646 - 000000000030035646 (SAP Legado: 000000000050855371) - XAROP…" at bounding box center [433, 222] width 272 height 212
click at [365, 315] on button "Cancelar" at bounding box center [371, 307] width 124 height 18
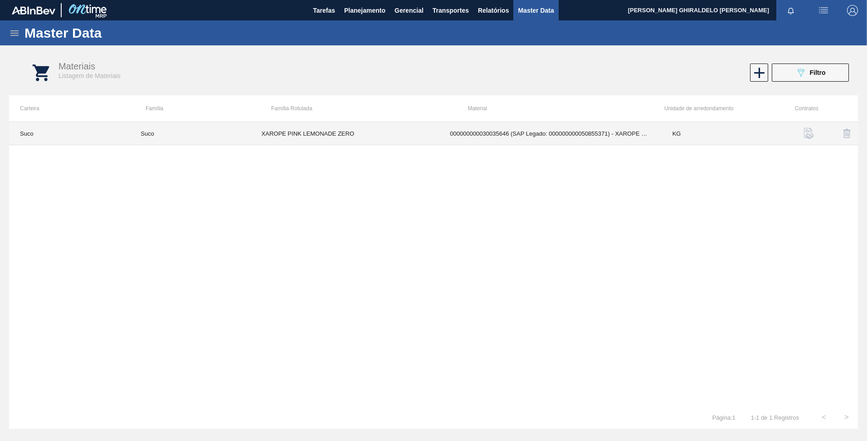
click at [534, 144] on td "000000000030035646 (SAP Legado: 000000000050855371) - XAROPE PINK LEMONADE CREP…" at bounding box center [550, 133] width 222 height 23
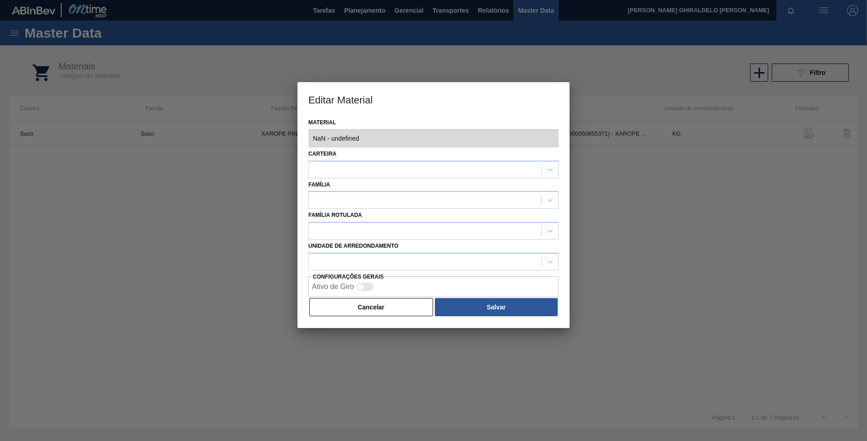
type input "30035646 - 000000000030035646 (SAP Legado: 000000000050855371) - XAROPE PINK LE…"
click at [405, 304] on button "Cancelar" at bounding box center [371, 307] width 124 height 18
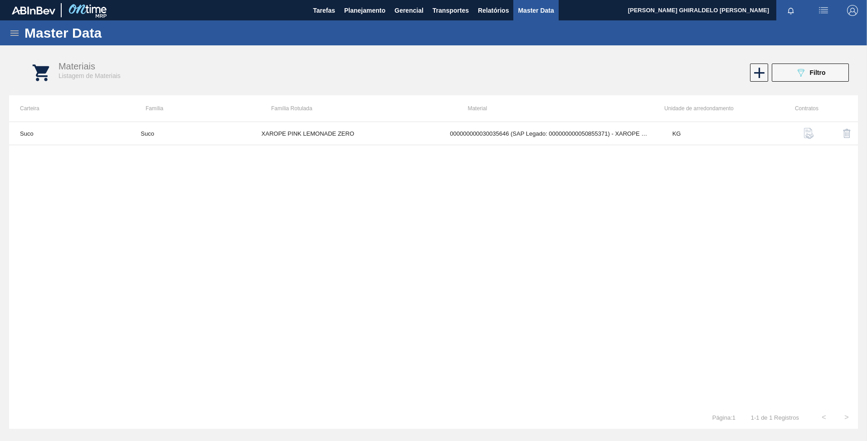
click at [806, 134] on img "button" at bounding box center [808, 133] width 11 height 11
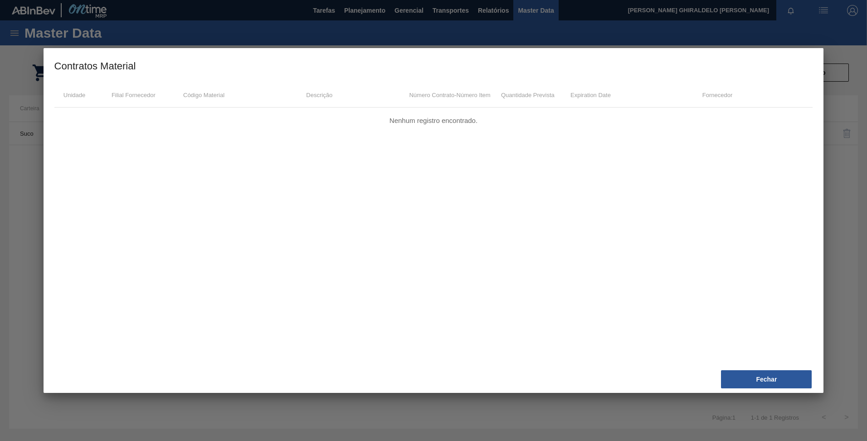
click at [750, 369] on div "Fechar" at bounding box center [430, 379] width 766 height 20
click at [739, 372] on button "Fechar" at bounding box center [766, 379] width 91 height 18
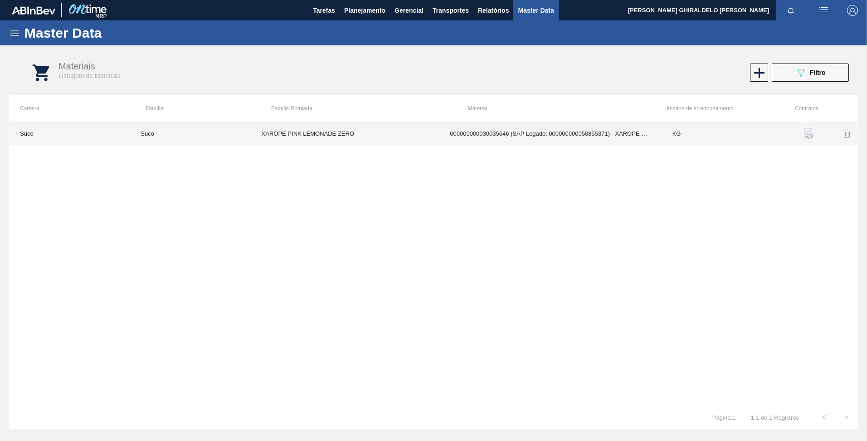
click at [556, 133] on td "000000000030035646 (SAP Legado: 000000000050855371) - XAROPE PINK LEMONADE CREP…" at bounding box center [550, 133] width 222 height 23
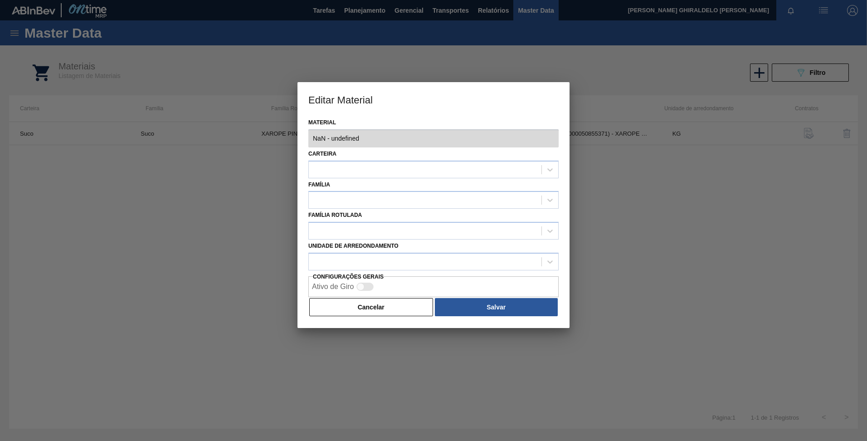
type input "30035646 - 000000000030035646 (SAP Legado: 000000000050855371) - XAROPE PINK LE…"
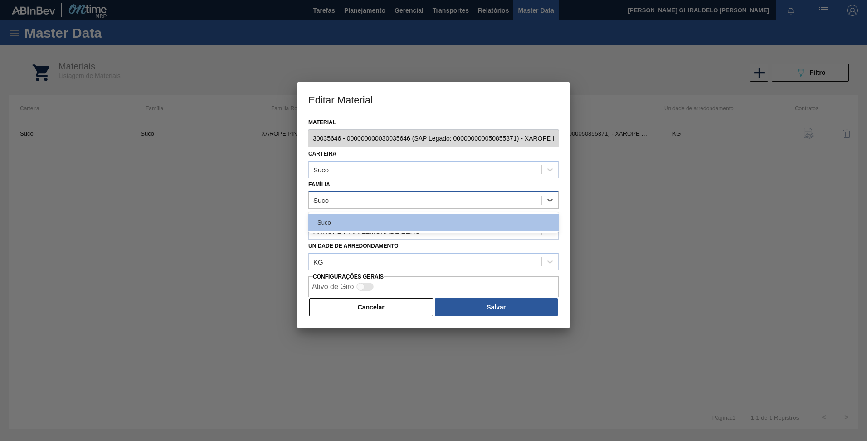
click at [344, 207] on div "Suco" at bounding box center [433, 200] width 250 height 18
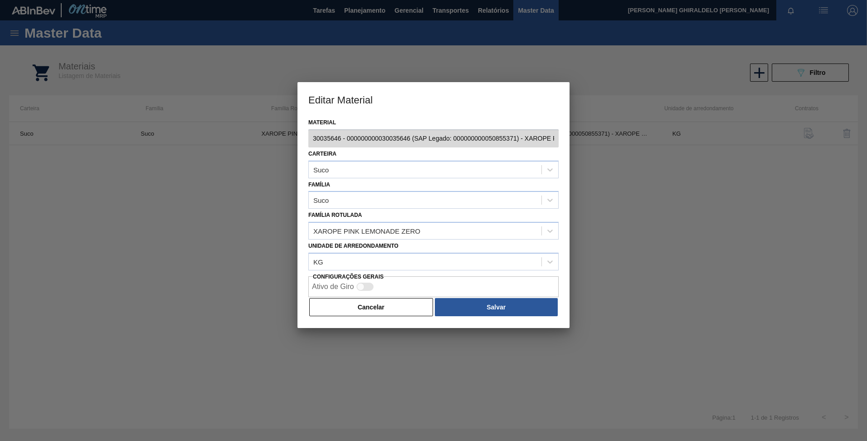
click at [299, 204] on div "Material 30035646 - 000000000030035646 (SAP Legado: 000000000050855371) - XAROP…" at bounding box center [433, 222] width 272 height 212
click at [357, 303] on button "Cancelar" at bounding box center [371, 307] width 124 height 18
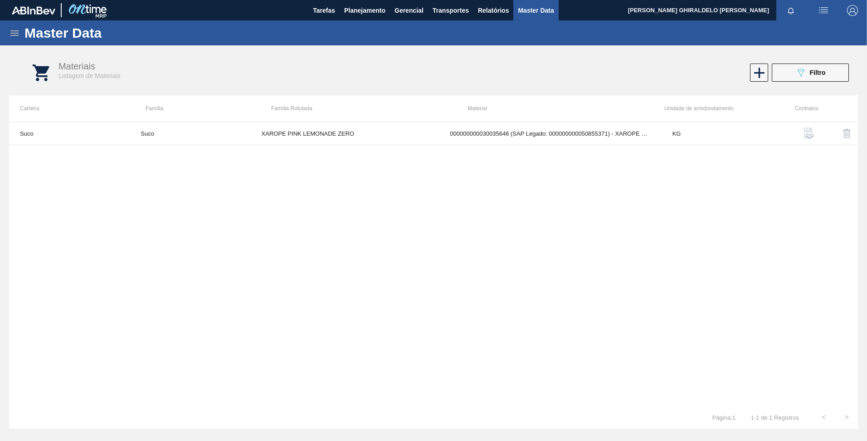
click at [13, 34] on icon at bounding box center [14, 33] width 11 height 11
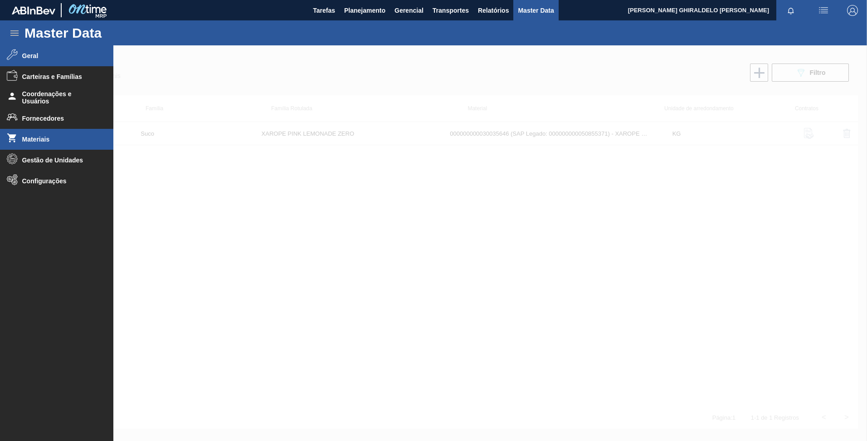
click at [39, 53] on span "Geral" at bounding box center [59, 55] width 75 height 7
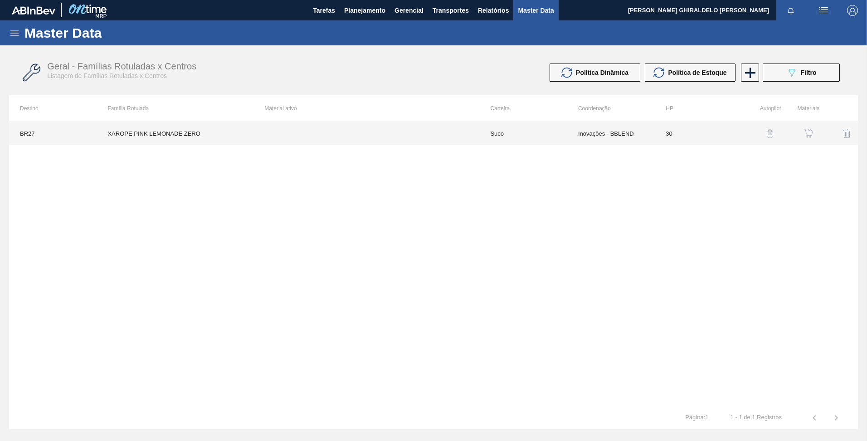
click at [470, 139] on td at bounding box center [366, 133] width 226 height 23
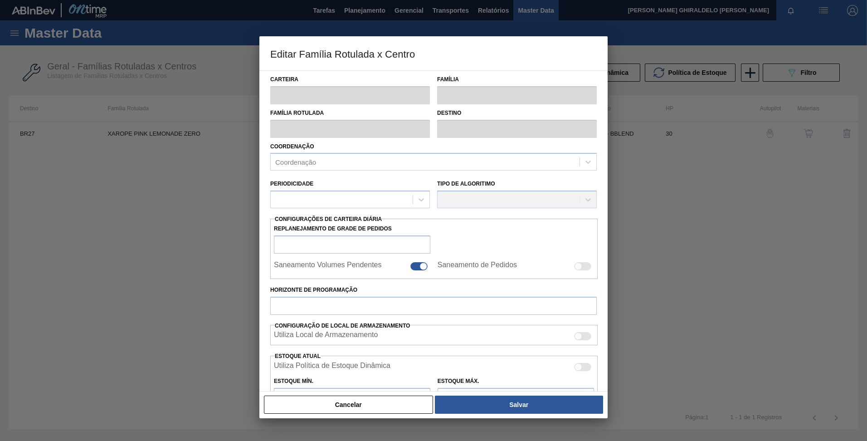
type input "Suco"
type input "XAROPE PINK LEMONADE ZERO"
type input "BR27 - [GEOGRAPHIC_DATA]"
type input "30"
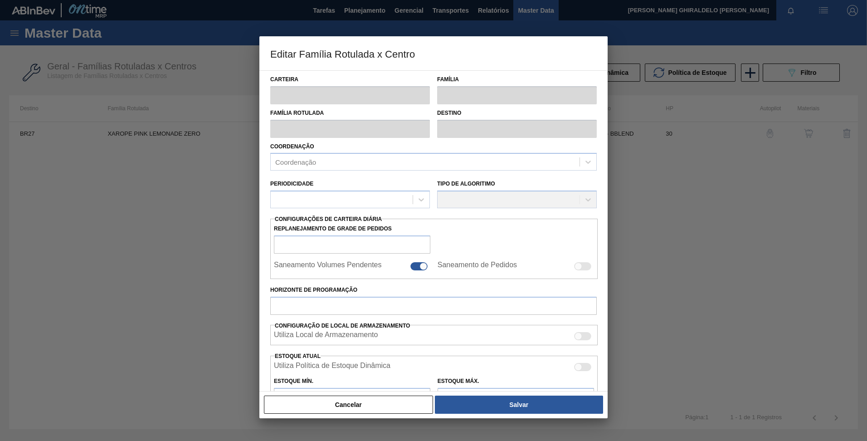
type input "0"
type input "100"
type input "0,000"
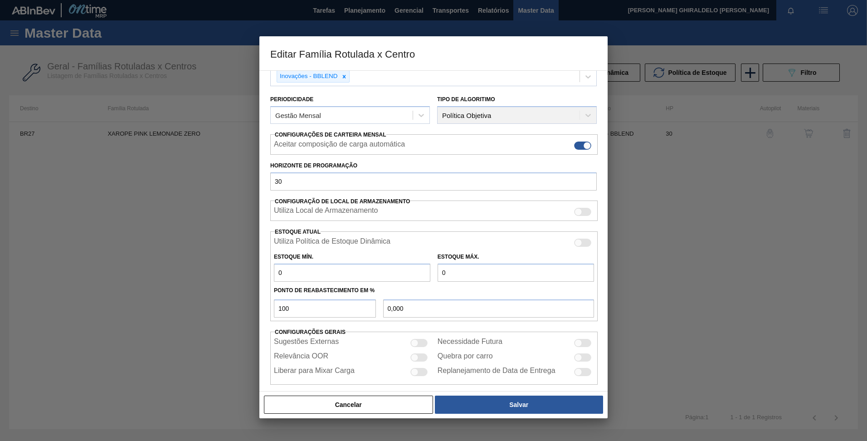
scroll to position [96, 0]
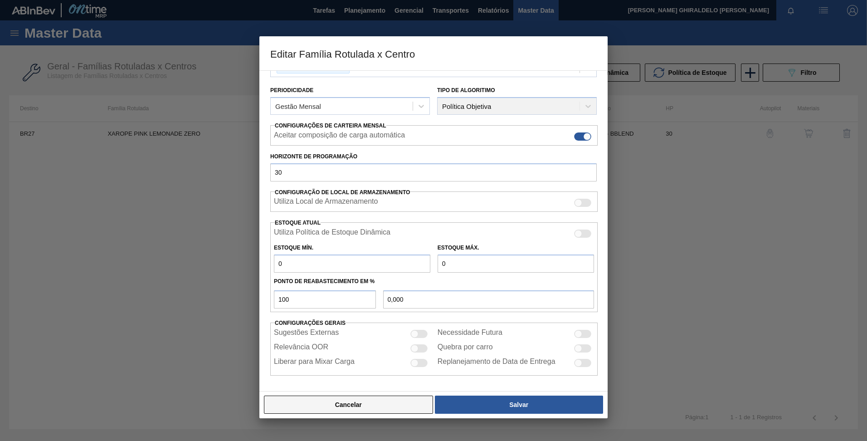
click at [370, 407] on button "Cancelar" at bounding box center [348, 404] width 169 height 18
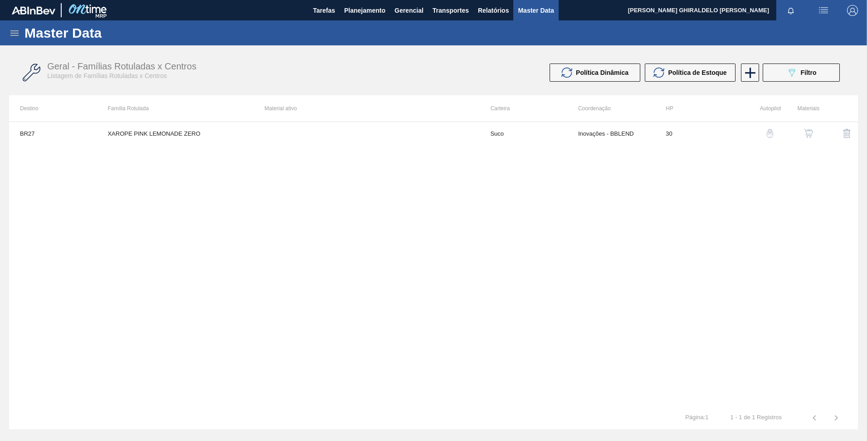
click at [808, 128] on button "button" at bounding box center [808, 133] width 22 height 22
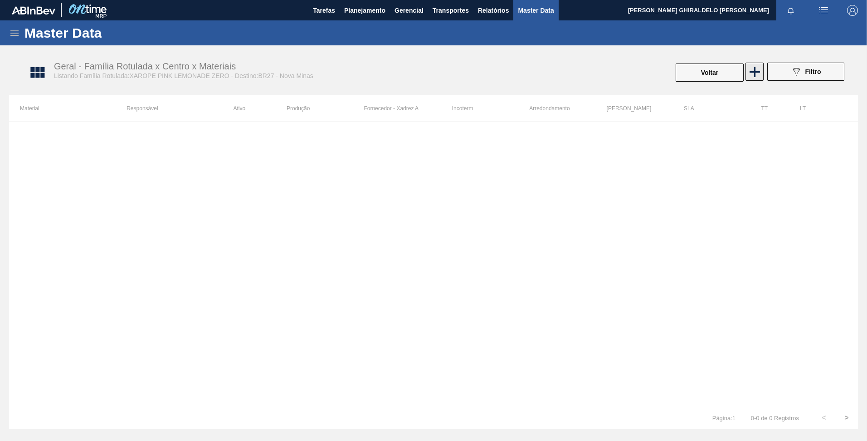
click at [751, 74] on icon at bounding box center [755, 72] width 18 height 18
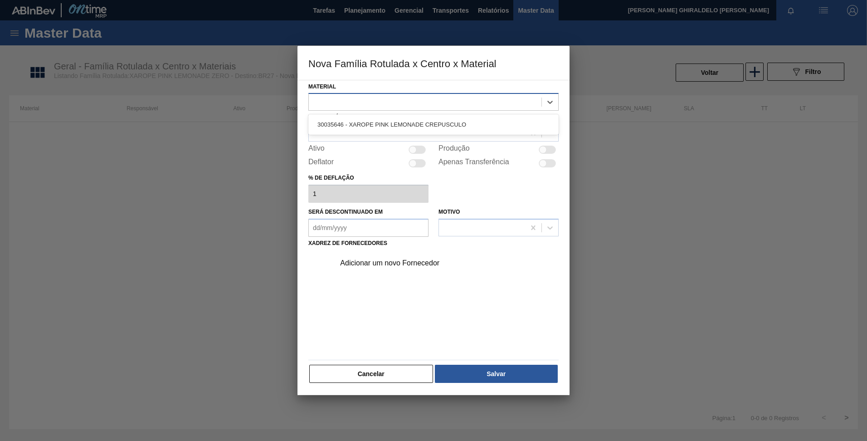
click at [422, 107] on div at bounding box center [425, 102] width 233 height 13
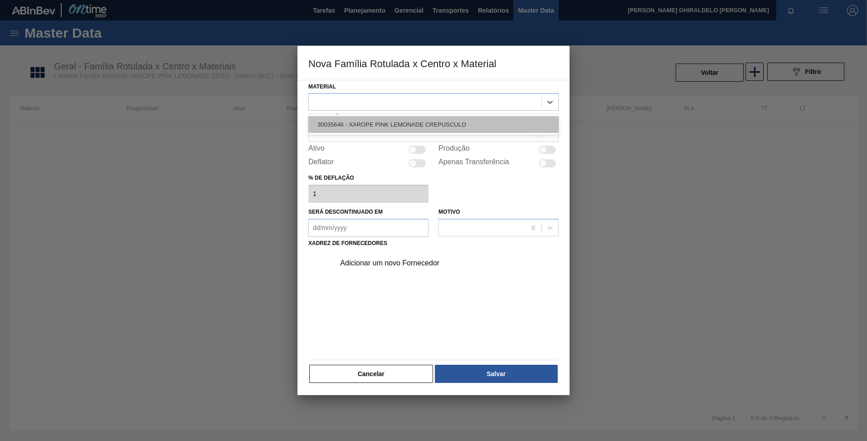
click at [361, 124] on div "30035646 - XAROPE PINK LEMONADE CREPUSCULO" at bounding box center [433, 124] width 250 height 17
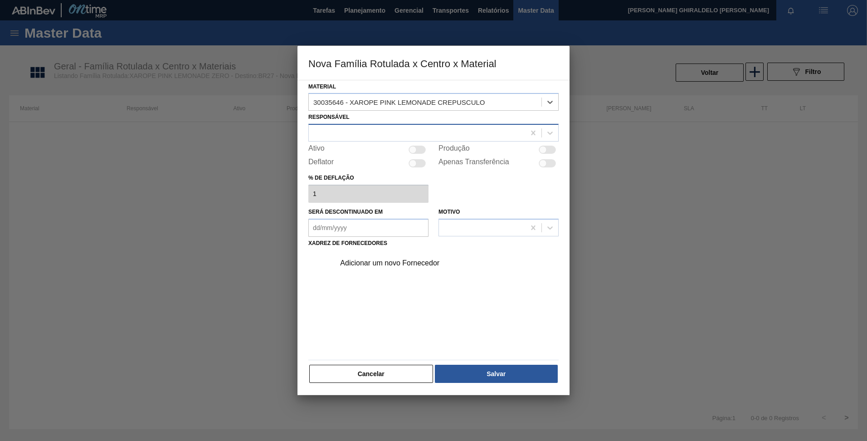
click at [362, 128] on div at bounding box center [417, 132] width 216 height 13
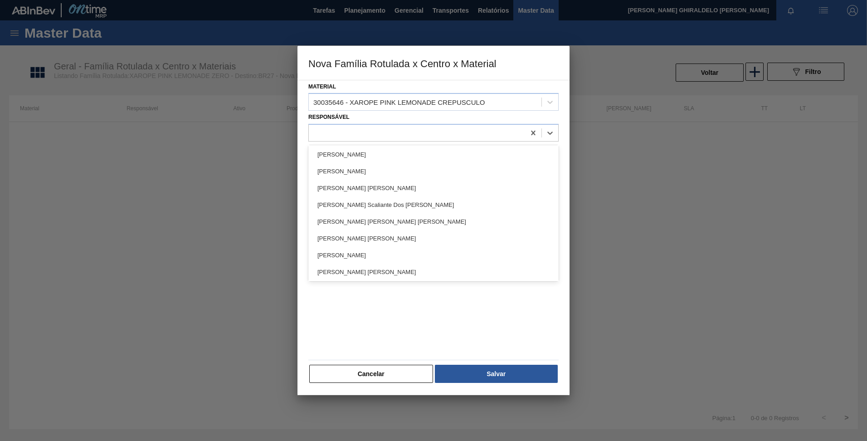
scroll to position [387, 0]
